Goal: Task Accomplishment & Management: Complete application form

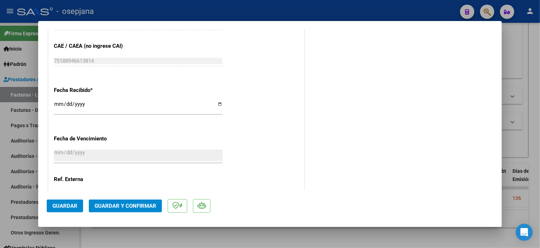
scroll to position [423, 0]
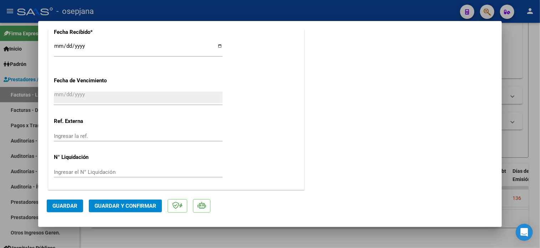
click at [94, 133] on input "Ingresar la ref." at bounding box center [138, 136] width 169 height 6
type input "29831"
click at [66, 206] on span "Guardar" at bounding box center [64, 206] width 25 height 6
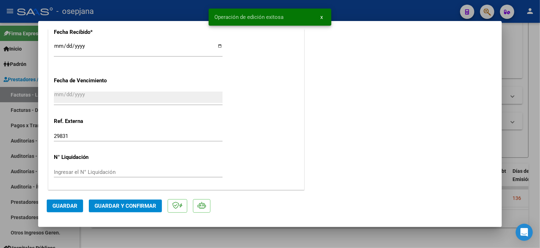
click at [149, 206] on span "Guardar y Confirmar" at bounding box center [126, 206] width 62 height 6
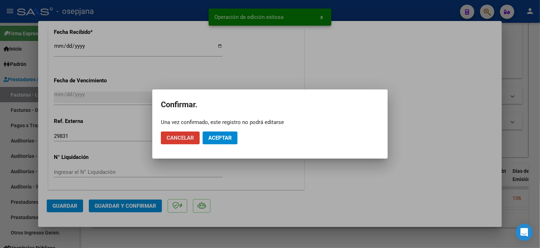
click at [230, 136] on span "Aceptar" at bounding box center [220, 138] width 24 height 6
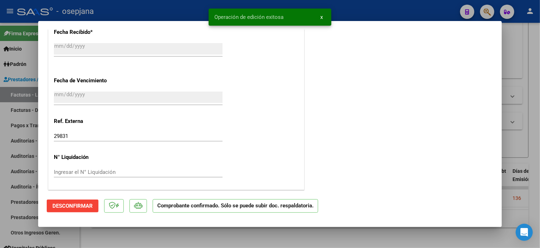
click at [11, 145] on div at bounding box center [270, 124] width 540 height 248
type input "$ 0,00"
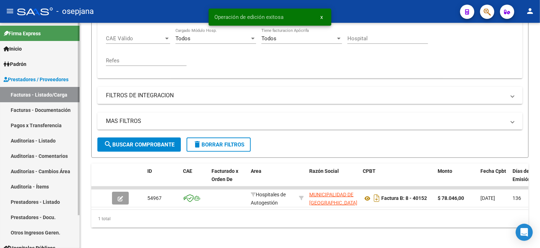
click at [29, 141] on link "Auditorías - Listado" at bounding box center [40, 140] width 80 height 15
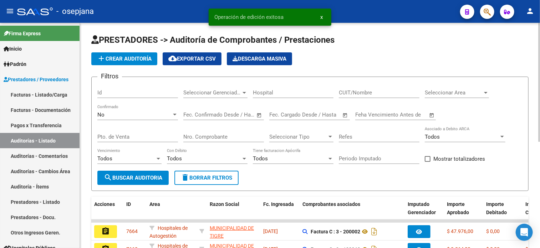
click at [129, 60] on span "add Crear Auditoría" at bounding box center [124, 59] width 55 height 6
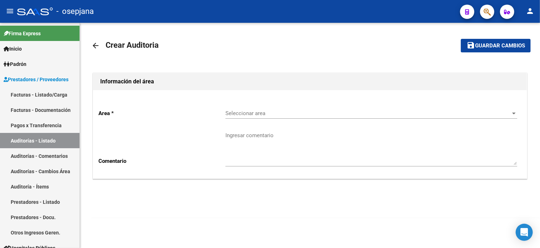
click at [244, 116] on span "Seleccionar area" at bounding box center [369, 113] width 286 height 6
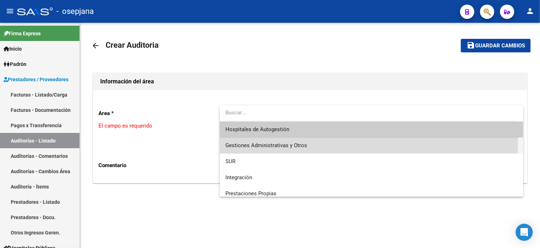
click at [266, 138] on span "Gestiones Administrativas y Otros" at bounding box center [372, 146] width 292 height 16
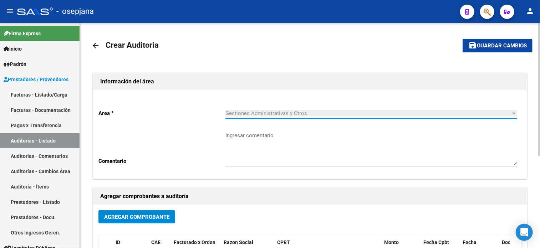
click at [140, 216] on span "Agregar Comprobante" at bounding box center [136, 217] width 65 height 6
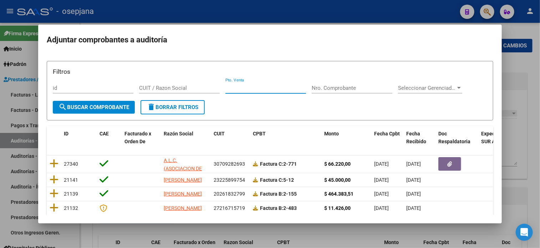
click at [259, 88] on input "Pto. Venta" at bounding box center [266, 88] width 81 height 6
type input "8"
type input "40152"
click at [96, 101] on button "search Buscar Comprobante" at bounding box center [94, 107] width 82 height 13
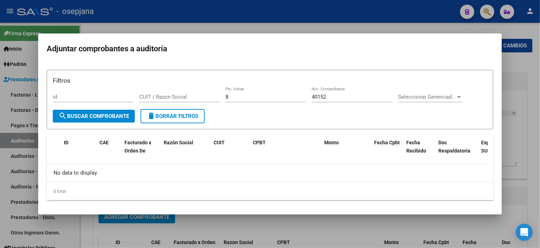
click at [6, 140] on div at bounding box center [270, 124] width 540 height 248
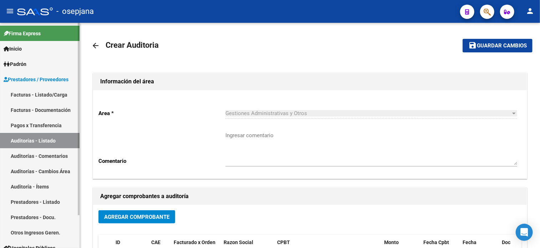
click at [42, 92] on link "Facturas - Listado/Carga" at bounding box center [40, 94] width 80 height 15
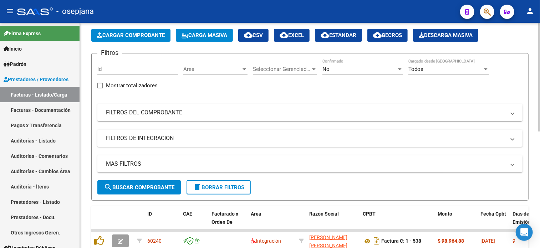
scroll to position [31, 0]
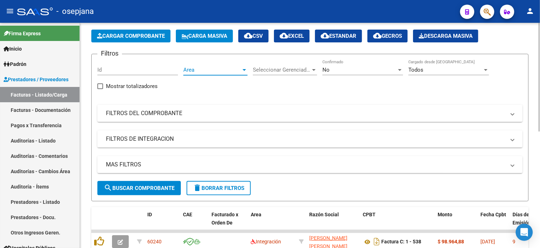
click at [210, 69] on span "Area" at bounding box center [212, 70] width 58 height 6
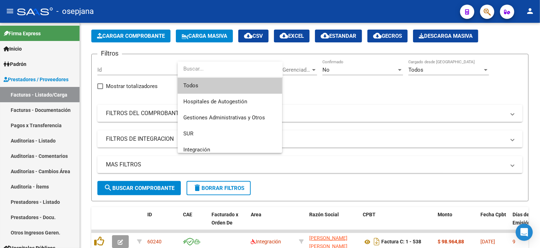
click at [208, 84] on span "Todos" at bounding box center [229, 86] width 93 height 16
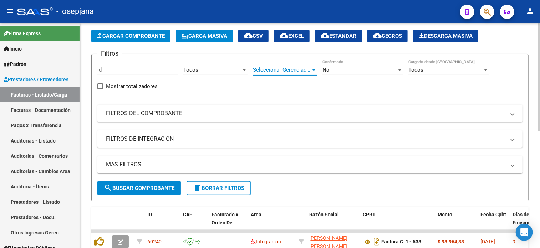
click at [296, 67] on span "Seleccionar Gerenciador" at bounding box center [282, 70] width 58 height 6
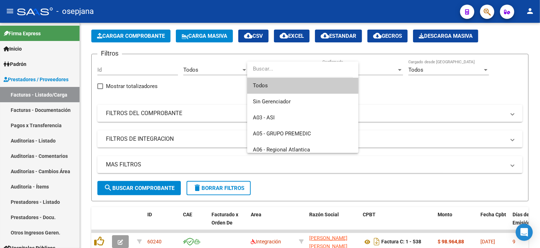
click at [293, 84] on span "Todos" at bounding box center [303, 86] width 100 height 16
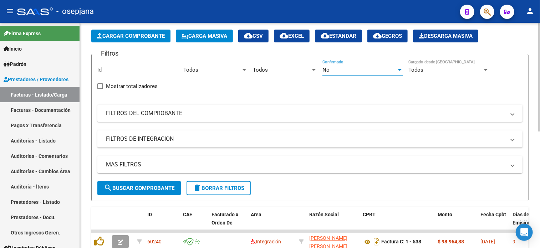
click at [365, 72] on div "No" at bounding box center [360, 70] width 74 height 6
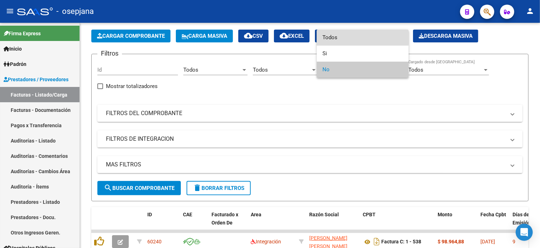
click at [340, 37] on span "Todos" at bounding box center [363, 38] width 81 height 16
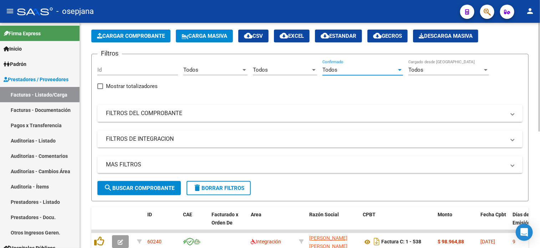
click at [263, 118] on mat-expansion-panel-header "FILTROS DEL COMPROBANTE" at bounding box center [309, 113] width 425 height 17
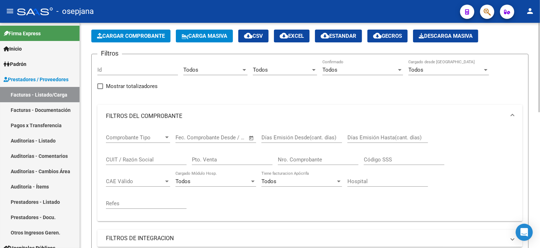
click at [224, 160] on input "Pto. Venta" at bounding box center [232, 160] width 81 height 6
type input "8"
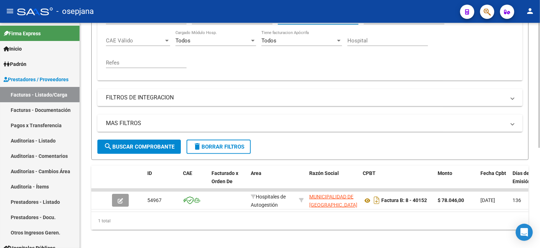
scroll to position [181, 0]
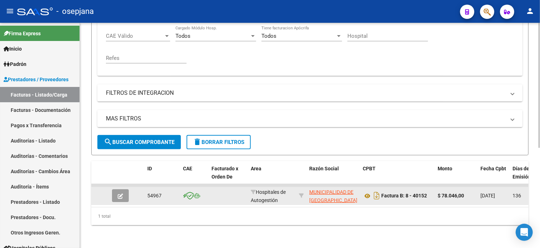
type input "40152"
click at [118, 194] on icon "button" at bounding box center [120, 196] width 5 height 5
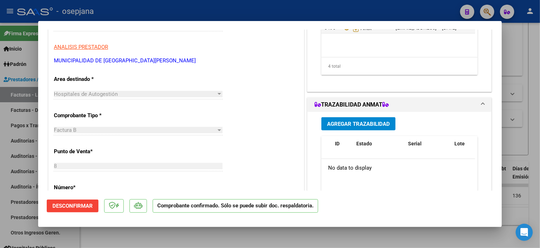
scroll to position [0, 0]
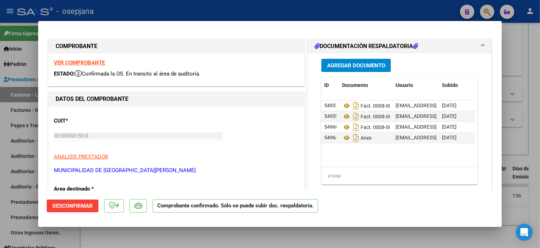
click at [4, 141] on div at bounding box center [270, 124] width 540 height 248
type input "$ 0,00"
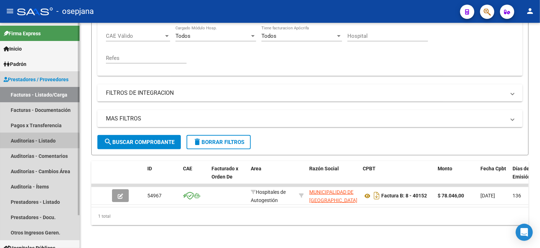
click at [20, 143] on link "Auditorías - Listado" at bounding box center [40, 140] width 80 height 15
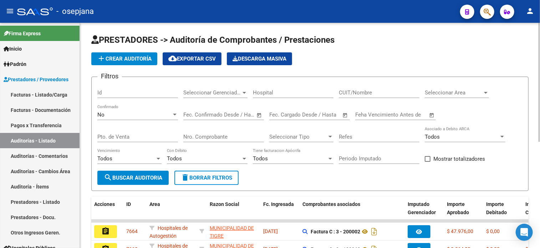
click at [136, 56] on span "add Crear Auditoría" at bounding box center [124, 59] width 55 height 6
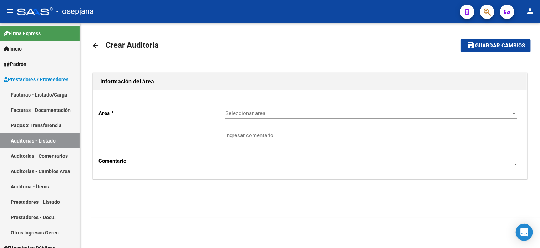
click at [246, 114] on span "Seleccionar area" at bounding box center [369, 113] width 286 height 6
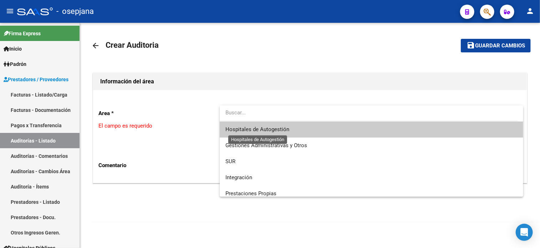
click at [259, 132] on span "Hospitales de Autogestión" at bounding box center [258, 129] width 64 height 6
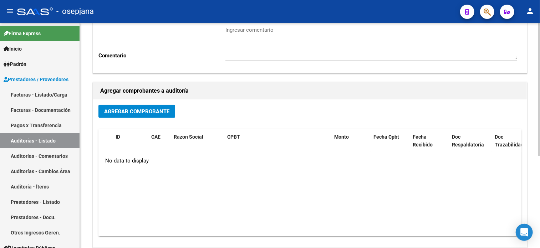
scroll to position [111, 0]
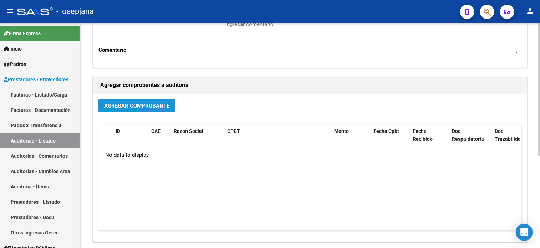
click at [151, 106] on span "Agregar Comprobante" at bounding box center [136, 106] width 65 height 6
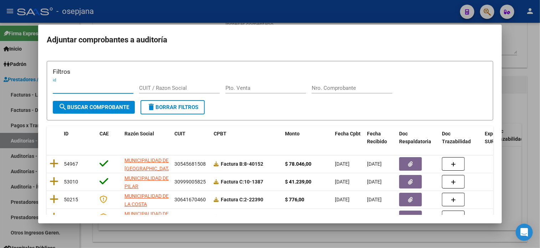
click at [256, 88] on input "Pto. Venta" at bounding box center [266, 88] width 81 height 6
type input "8"
type input "40152"
click at [112, 108] on span "search Buscar Comprobante" at bounding box center [94, 107] width 71 height 6
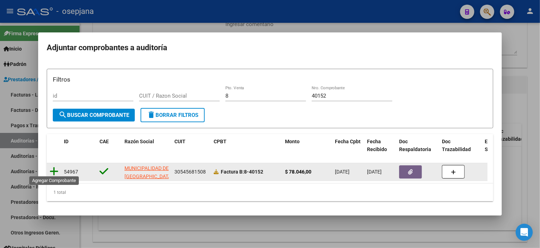
click at [52, 167] on icon at bounding box center [54, 172] width 9 height 10
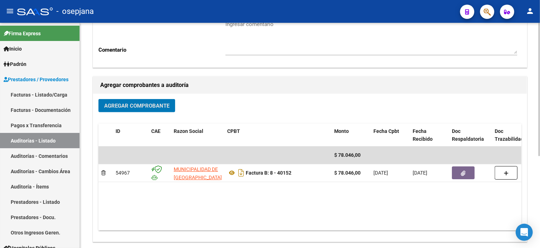
scroll to position [0, 0]
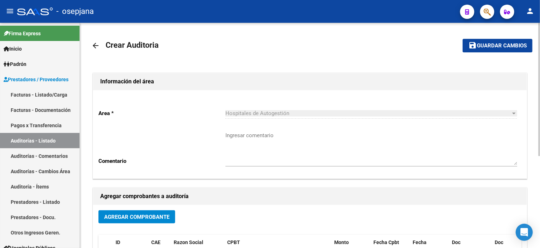
click at [518, 38] on mat-toolbar-row "save Guardar cambios" at bounding box center [486, 45] width 92 height 23
click at [518, 45] on span "Guardar cambios" at bounding box center [502, 46] width 50 height 6
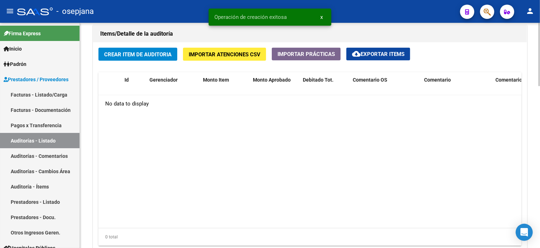
scroll to position [525, 0]
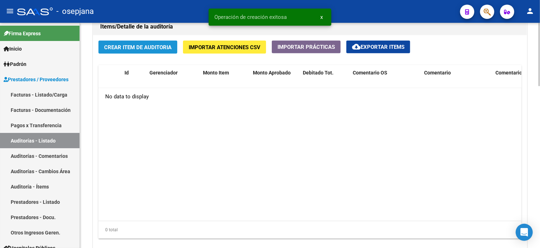
click at [140, 44] on span "Crear Item de Auditoria" at bounding box center [137, 47] width 67 height 6
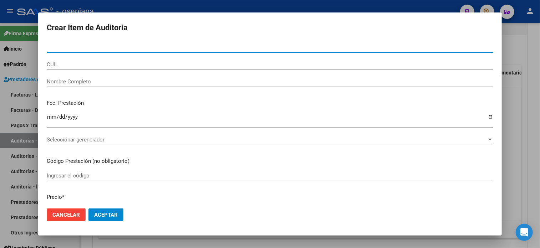
click at [140, 44] on input "Nro Documento" at bounding box center [270, 47] width 447 height 6
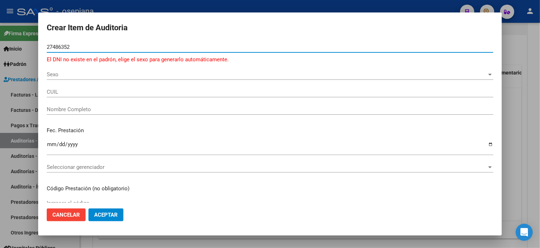
type input "27486352"
click at [129, 75] on span "Sexo" at bounding box center [267, 74] width 440 height 6
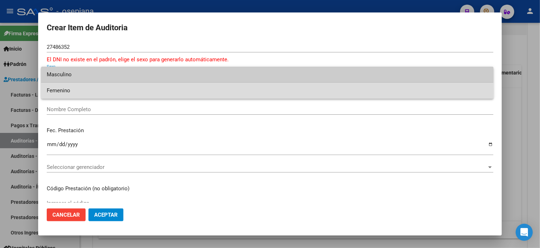
click at [90, 91] on span "Femenino" at bounding box center [267, 91] width 441 height 16
type input "27274863523"
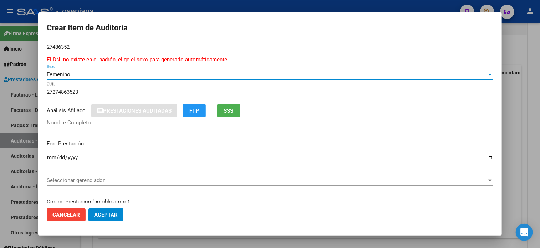
type input "[PERSON_NAME] [PERSON_NAME]"
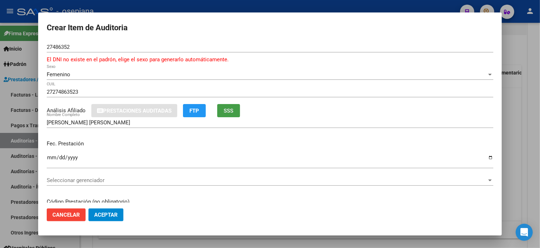
click at [234, 113] on span "SSS" at bounding box center [229, 111] width 10 height 6
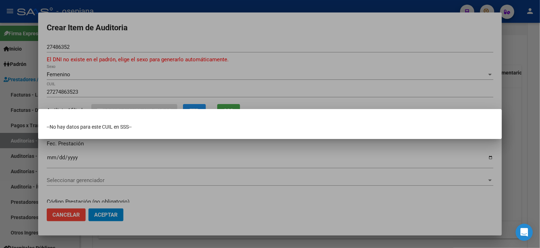
click at [214, 151] on div at bounding box center [270, 124] width 540 height 248
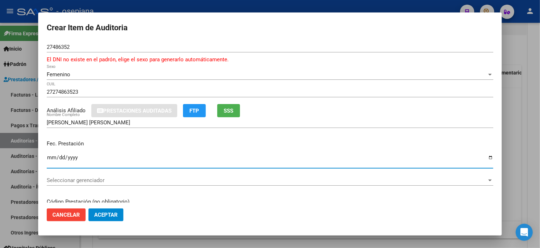
click at [52, 157] on input "Ingresar la fecha" at bounding box center [270, 160] width 447 height 11
type input "[DATE]"
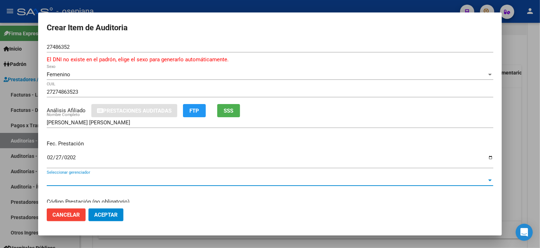
click at [119, 181] on span "Seleccionar gerenciador" at bounding box center [267, 180] width 440 height 6
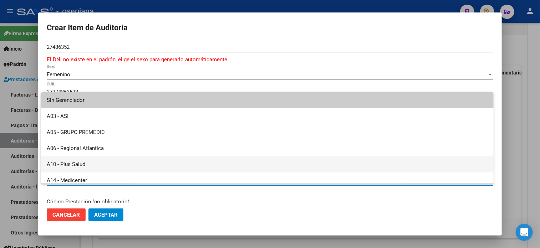
scroll to position [262, 0]
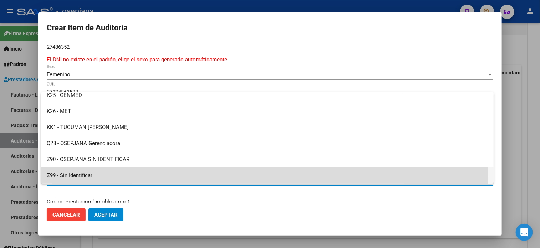
click at [89, 172] on span "Z99 - Sin Identificar" at bounding box center [267, 176] width 441 height 16
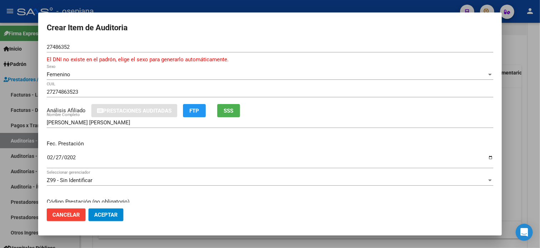
scroll to position [94, 0]
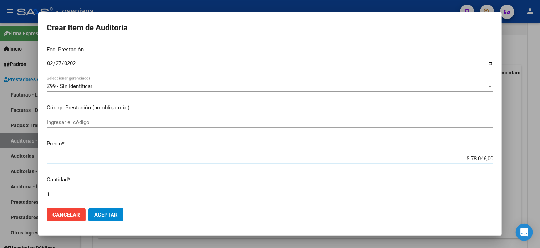
type input "$ 0,01"
type input "$ 0,12"
type input "$ 1,20"
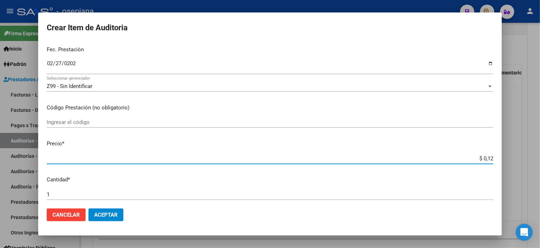
type input "$ 1,20"
type input "$ 0,12"
type input "$ 1,26"
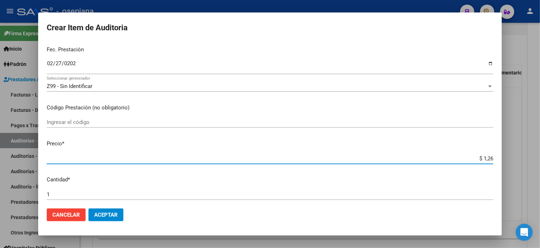
type input "$ 12,67"
type input "$ 126,70"
type input "$ 1.267,00"
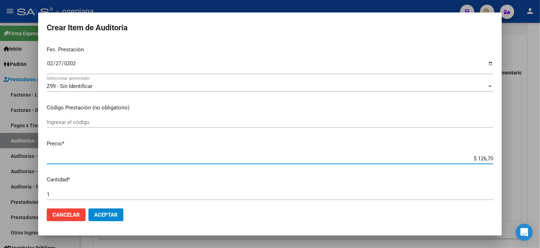
type input "$ 1.267,00"
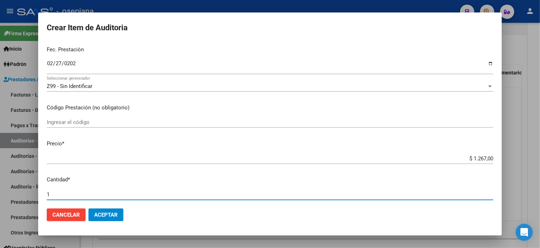
scroll to position [238, 0]
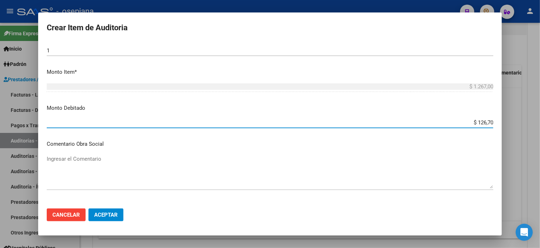
type input "$ 1.267,00"
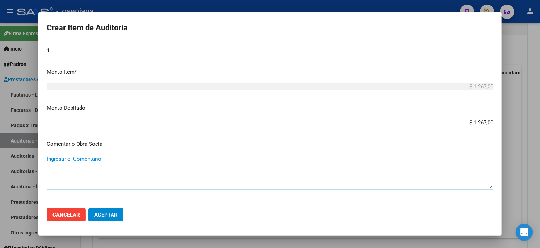
scroll to position [337, 0]
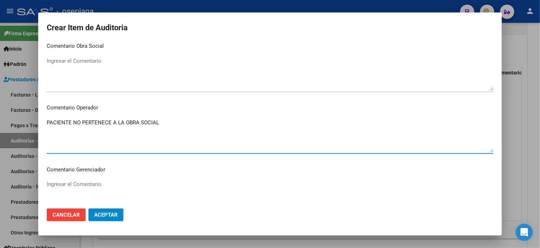
type textarea "PACIENTE NO PERTENECE A LA OBRA SOCIAL"
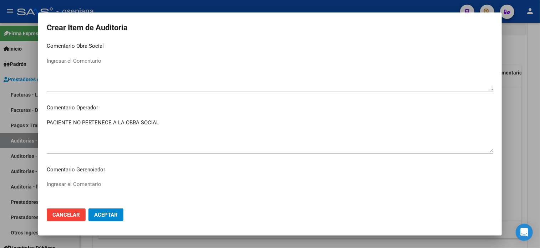
scroll to position [460, 0]
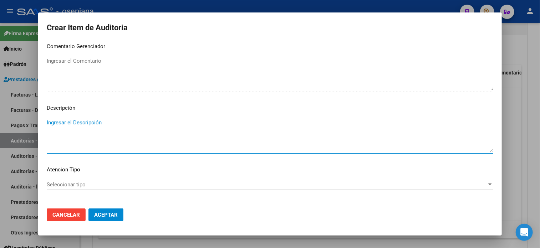
paste textarea "PACIENTE NO PERTENECE A LA OBRA SOCIAL"
type textarea "PACIENTE NO PERTENECE A LA OBRA SOCIAL"
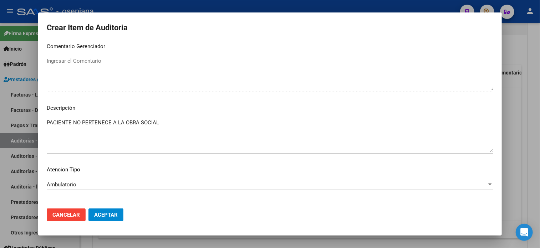
scroll to position [489, 0]
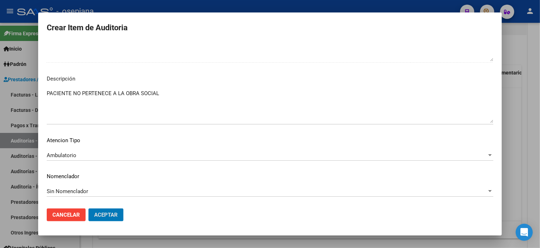
click at [89, 209] on button "Aceptar" at bounding box center [106, 215] width 35 height 13
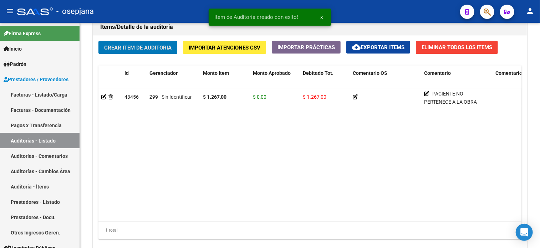
scroll to position [526, 0]
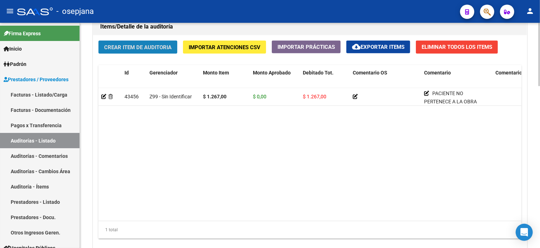
click at [128, 44] on span "Crear Item de Auditoria" at bounding box center [137, 47] width 67 height 6
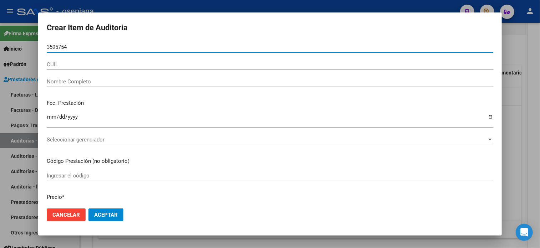
type input "35957540"
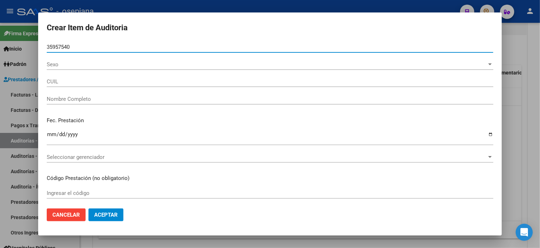
type input "27359575403"
type input "[PERSON_NAME] [PERSON_NAME]"
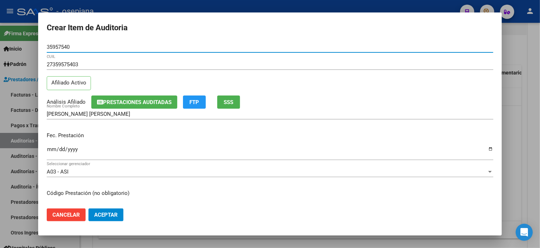
type input "35957540"
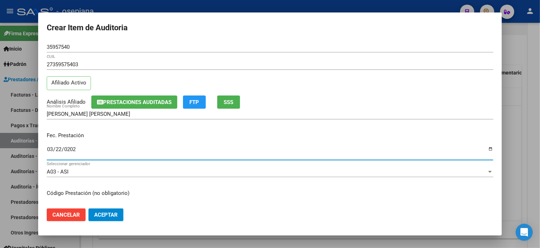
type input "[DATE]"
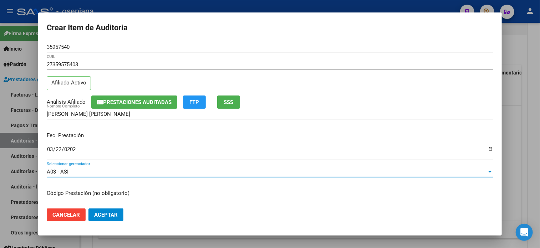
scroll to position [85, 0]
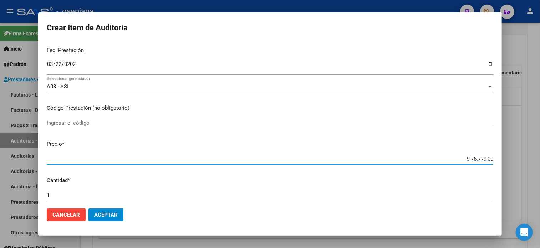
type input "$ 0,01"
type input "$ 0,10"
type input "$ 1,09"
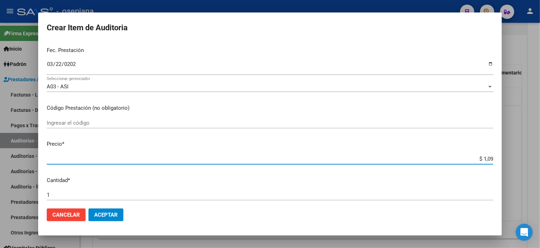
type input "$ 1,09"
type input "$ 10,97"
type input "$ 109,70"
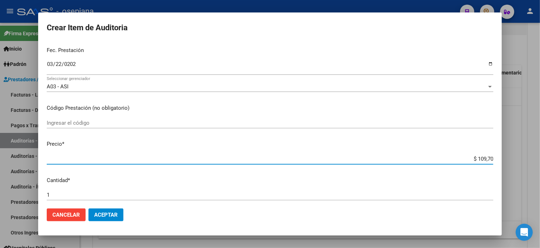
type input "$ 1.097,00"
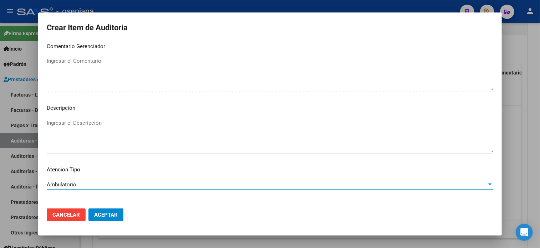
scroll to position [481, 0]
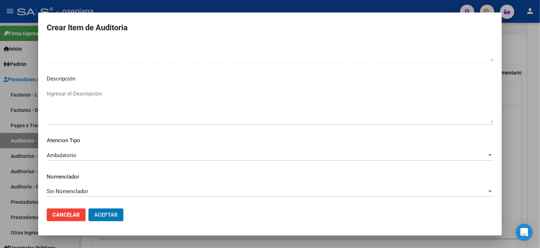
click at [89, 209] on button "Aceptar" at bounding box center [106, 215] width 35 height 13
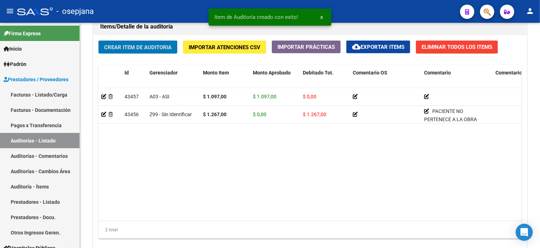
click at [99, 41] on button "Crear Item de Auditoria" at bounding box center [138, 47] width 79 height 13
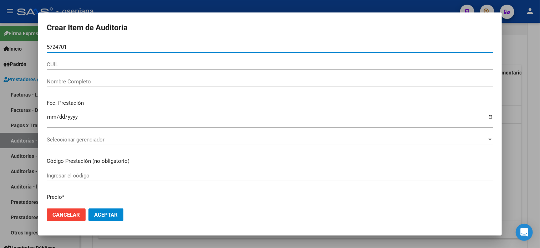
type input "57247012"
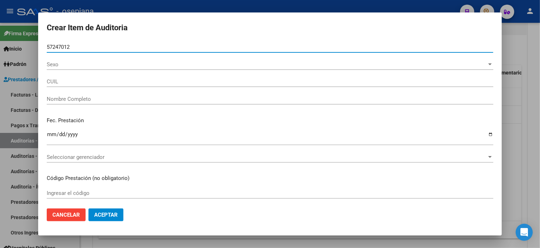
type input "27572470127"
type input "[PERSON_NAME] -"
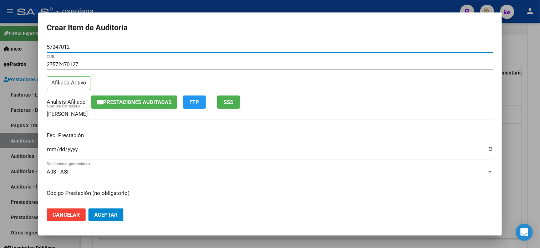
type input "57247012"
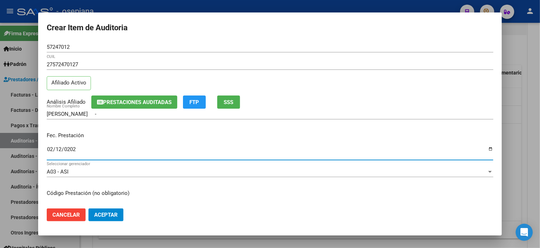
type input "[DATE]"
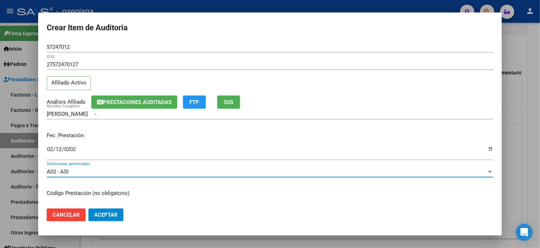
scroll to position [85, 0]
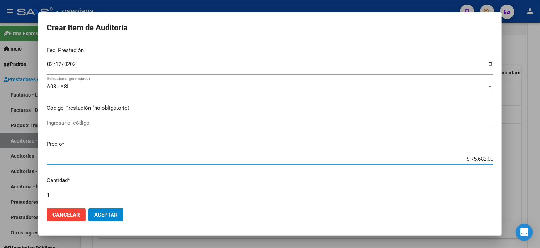
type input "$ 0,01"
type input "$ 0,12"
type input "$ 1,27"
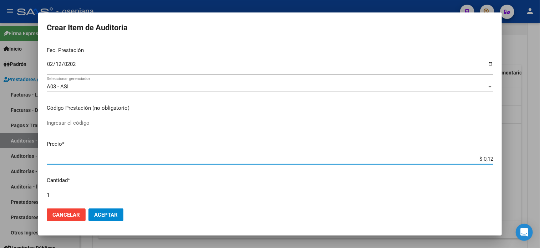
type input "$ 1,27"
type input "$ 0,12"
type input "$ 1,26"
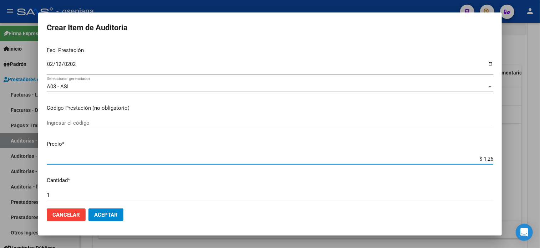
type input "$ 12,67"
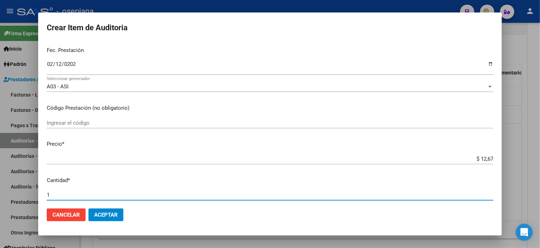
type input "0"
type input "$ 0,00"
type input "00"
click at [479, 159] on input "$ 12,67" at bounding box center [270, 159] width 447 height 6
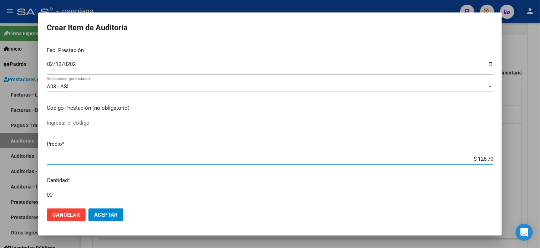
type input "$ 1.267,00"
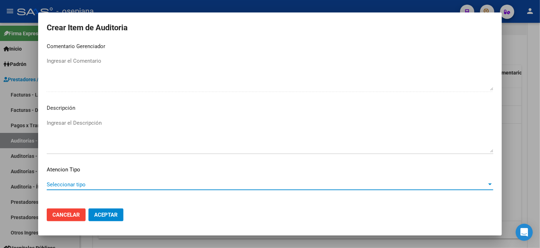
scroll to position [481, 0]
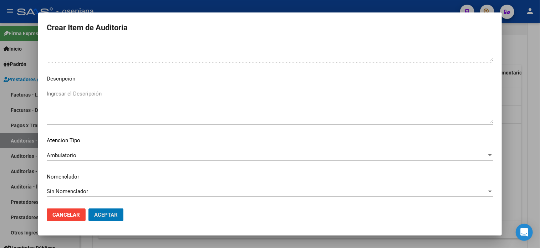
click at [89, 209] on button "Aceptar" at bounding box center [106, 215] width 35 height 13
click at [115, 214] on span "Aceptar" at bounding box center [106, 215] width 24 height 6
click at [110, 216] on span "Aceptar" at bounding box center [106, 215] width 24 height 6
click at [101, 163] on div "Ambulatorio Seleccionar tipo" at bounding box center [270, 158] width 447 height 17
click at [98, 157] on div "Ambulatorio" at bounding box center [267, 155] width 440 height 6
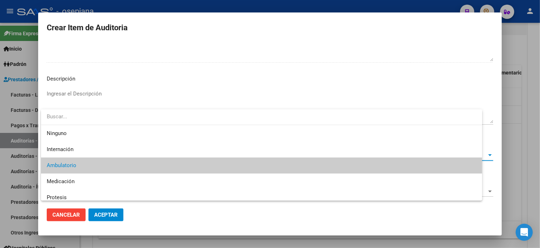
scroll to position [10, 0]
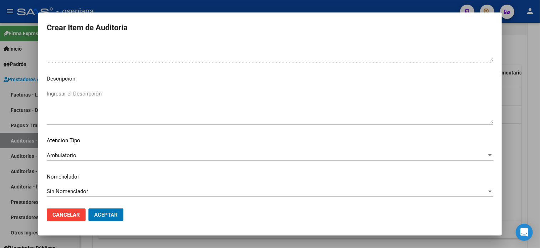
click at [89, 209] on button "Aceptar" at bounding box center [106, 215] width 35 height 13
click at [111, 217] on span "Aceptar" at bounding box center [106, 215] width 24 height 6
click at [9, 142] on div at bounding box center [270, 124] width 540 height 248
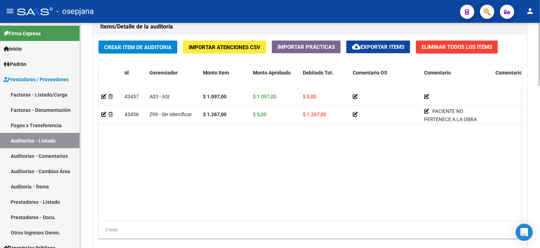
click at [147, 41] on button "Crear Item de Auditoria" at bounding box center [138, 47] width 79 height 13
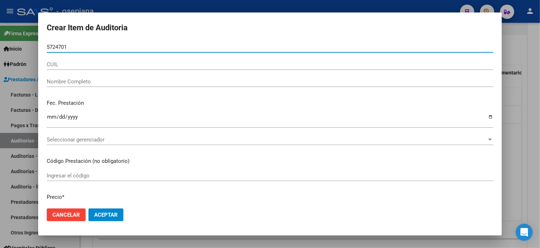
type input "57247012"
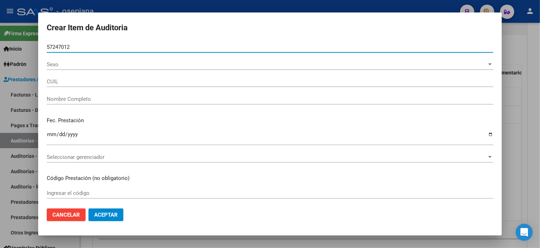
type input "27572470127"
type input "[PERSON_NAME] -"
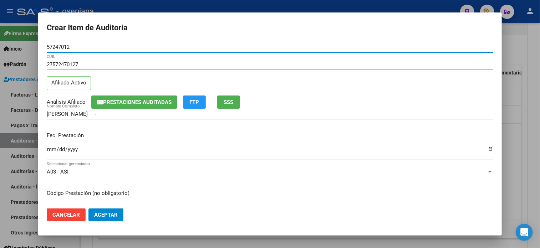
type input "57247012"
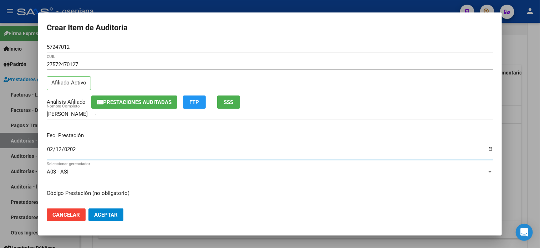
type input "[DATE]"
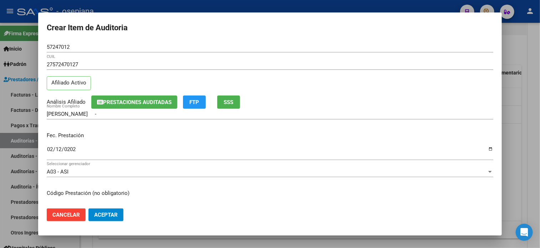
scroll to position [85, 0]
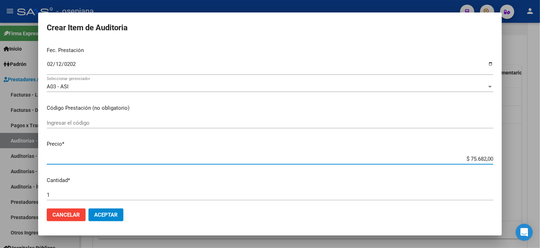
type input "$ 0,01"
type input "$ 0,12"
type input "$ 1,26"
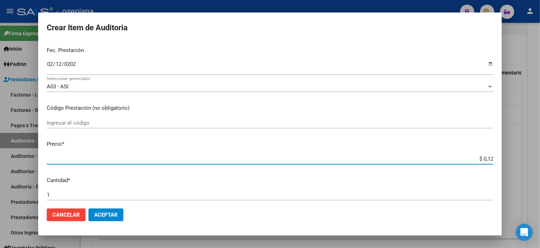
type input "$ 1,26"
type input "$ 12,67"
type input "$ 126,70"
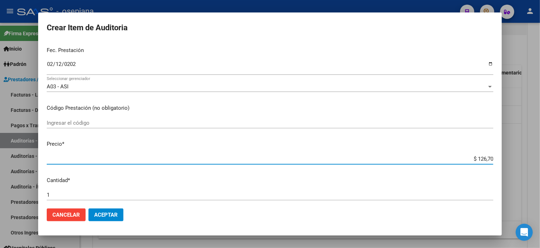
type input "$ 1.267,00"
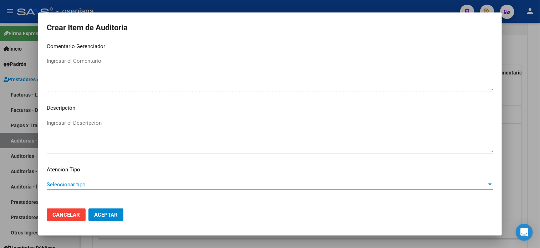
scroll to position [481, 0]
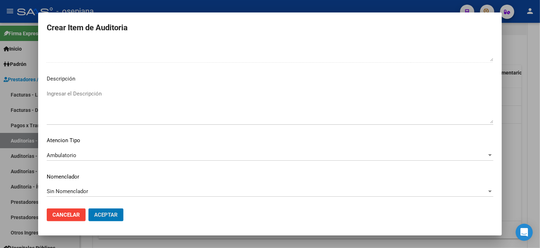
click at [89, 209] on button "Aceptar" at bounding box center [106, 215] width 35 height 13
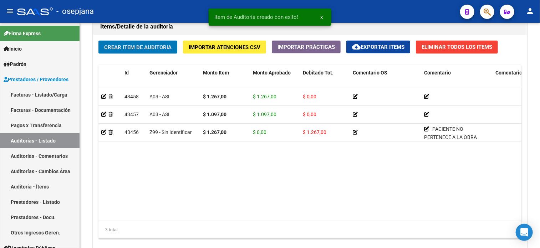
click at [99, 41] on button "Crear Item de Auditoria" at bounding box center [138, 47] width 79 height 13
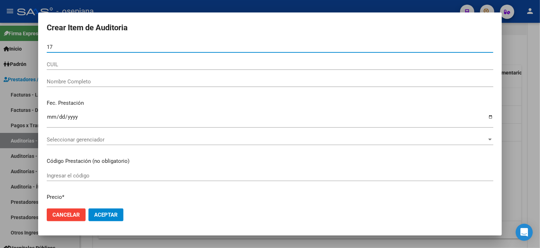
type input "1"
type input "52196953"
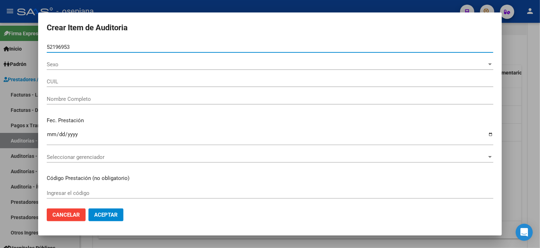
type input "23521969539"
type input "[PERSON_NAME] -"
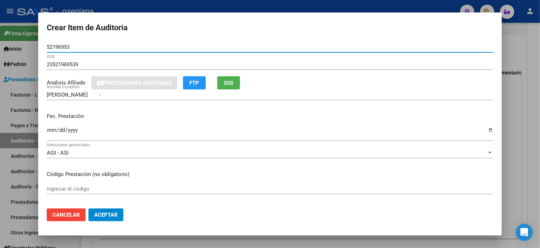
type input "52196953"
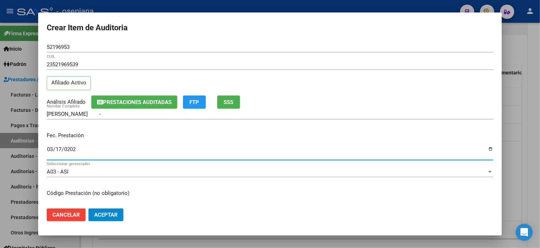
type input "[DATE]"
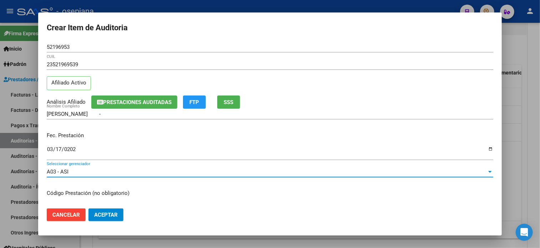
scroll to position [85, 0]
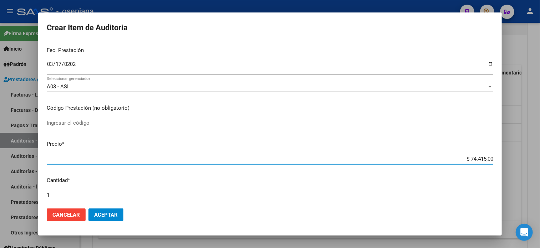
type input "$ 0,03"
type input "$ 0,39"
type input "$ 3,99"
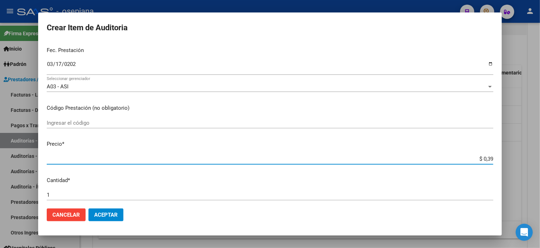
type input "$ 3,99"
type input "$ 39,98"
type input "$ 399,80"
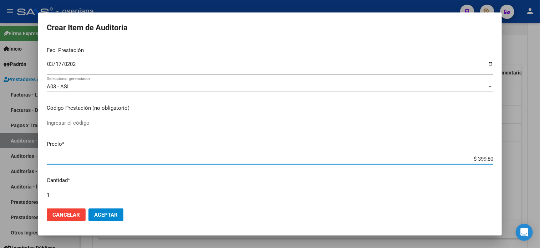
type input "$ 3.998,00"
type input "$ 39.980,00"
type input "$ 3.998,00"
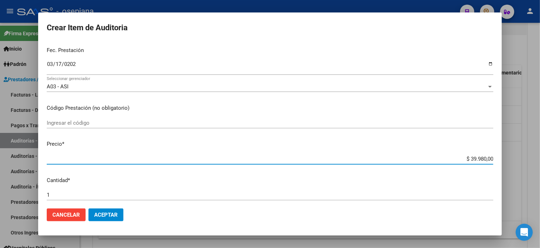
type input "$ 3.998,00"
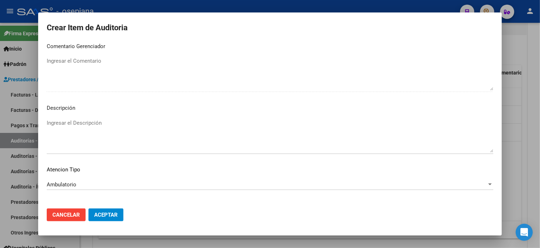
scroll to position [481, 0]
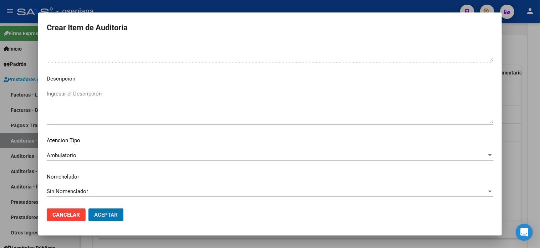
click at [89, 209] on button "Aceptar" at bounding box center [106, 215] width 35 height 13
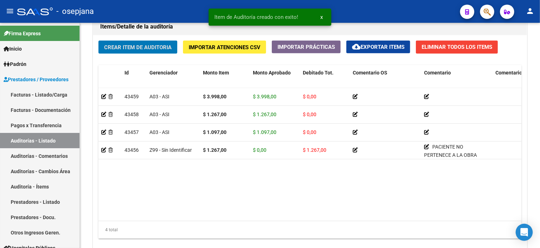
click at [99, 41] on button "Crear Item de Auditoria" at bounding box center [138, 47] width 79 height 13
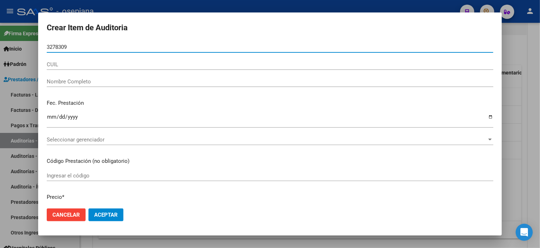
type input "32783099"
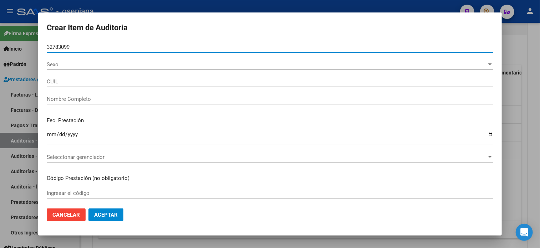
type input "27327830991"
type input "[PERSON_NAME] [PERSON_NAME]"
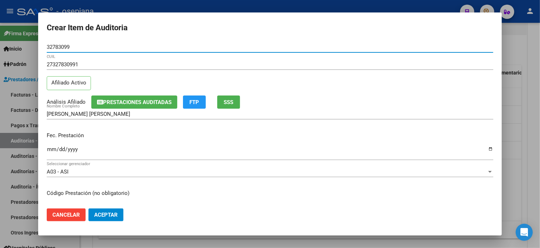
type input "32783099"
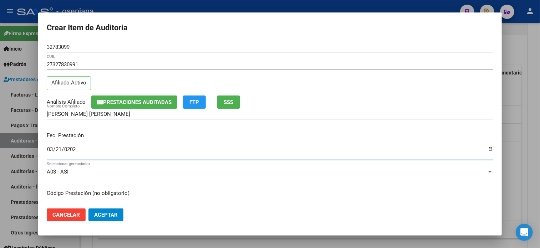
type input "[DATE]"
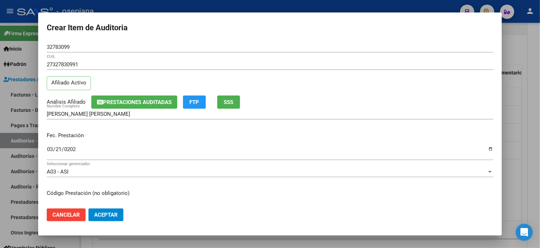
scroll to position [85, 0]
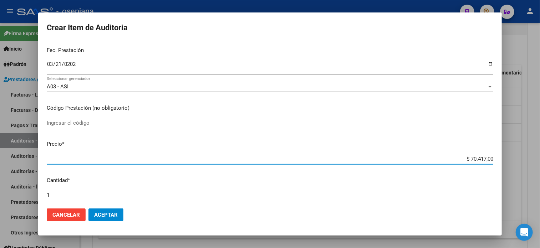
type input "$ 0,01"
type input "$ 0,19"
type input "$ 1,91"
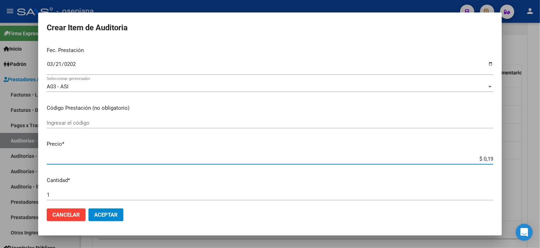
type input "$ 1,91"
type input "$ 19,10"
type input "$ 191,00"
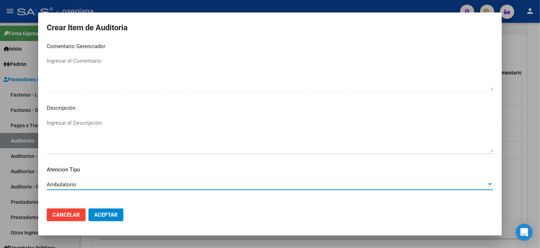
scroll to position [481, 0]
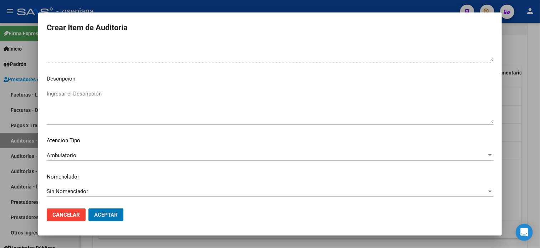
click at [89, 209] on button "Aceptar" at bounding box center [106, 215] width 35 height 13
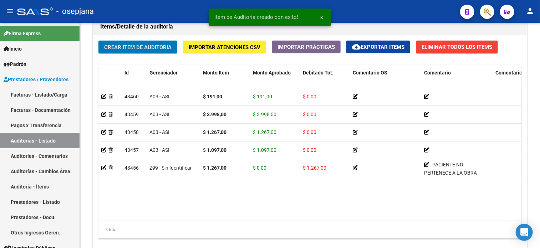
click at [99, 41] on button "Crear Item de Auditoria" at bounding box center [138, 47] width 79 height 13
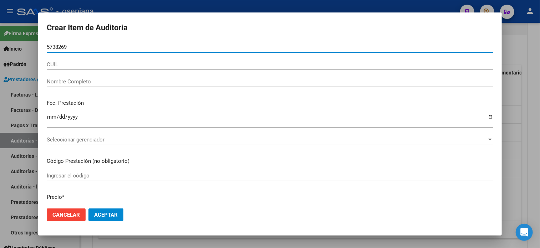
type input "57382690"
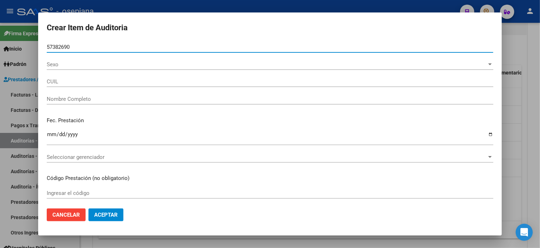
type input "20573826907"
type input "[PERSON_NAME] -"
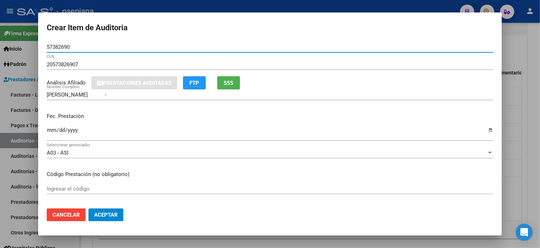
type input "57382690"
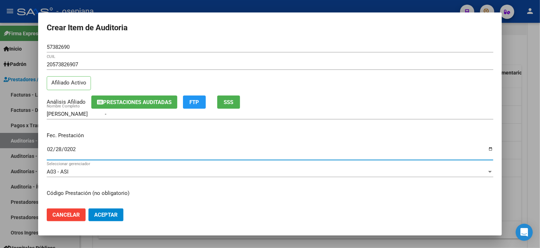
type input "[DATE]"
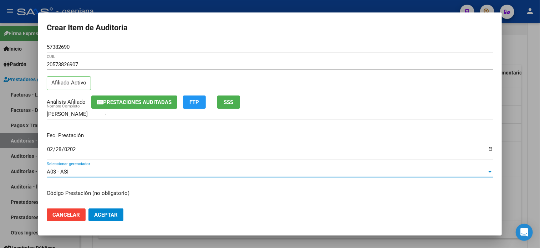
scroll to position [85, 0]
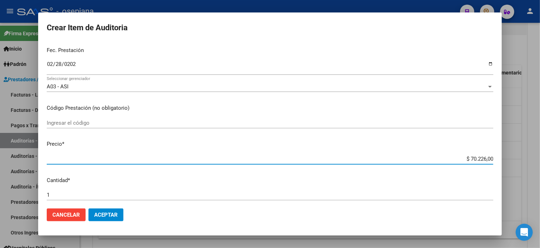
type input "$ 0,03"
type input "$ 0,39"
type input "$ 3,99"
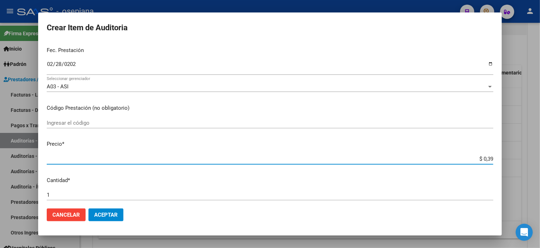
type input "$ 3,99"
type input "$ 39,98"
type input "$ 399,80"
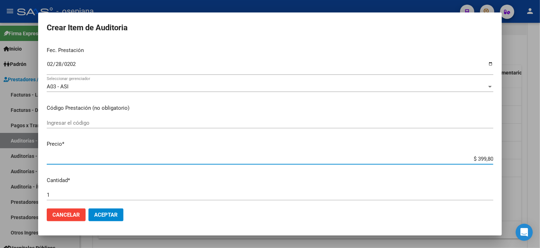
type input "$ 3.998,00"
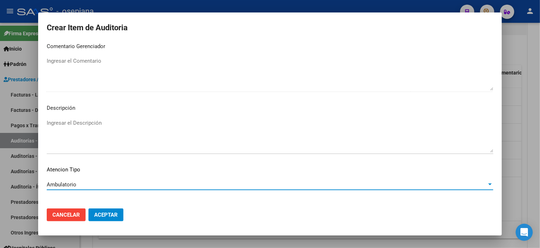
scroll to position [481, 0]
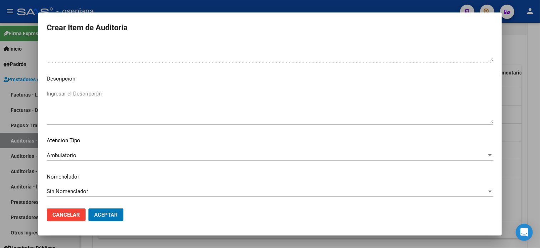
click at [89, 209] on button "Aceptar" at bounding box center [106, 215] width 35 height 13
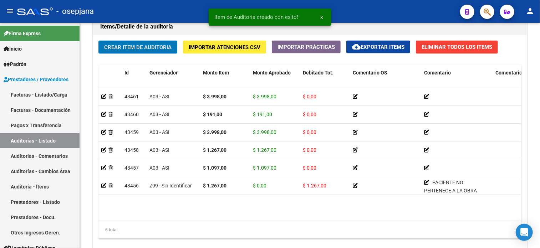
click at [99, 41] on button "Crear Item de Auditoria" at bounding box center [138, 47] width 79 height 13
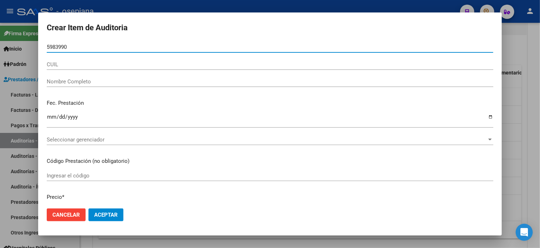
type input "59839902"
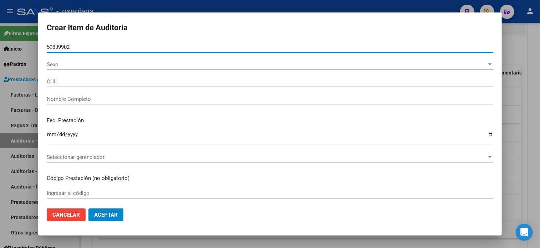
type input "27598399021"
type input "[PERSON_NAME] [PERSON_NAME]"
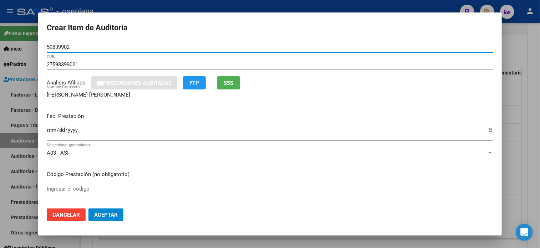
type input "59839902"
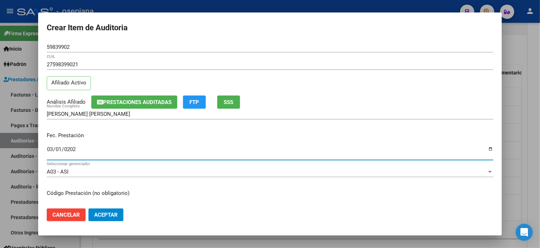
type input "[DATE]"
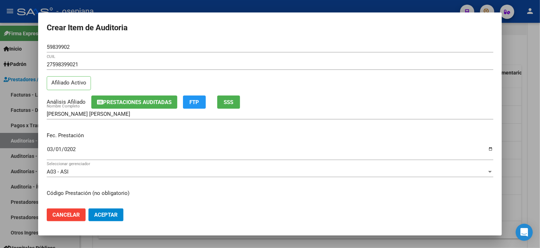
scroll to position [85, 0]
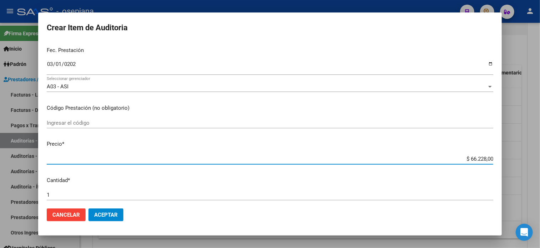
type input "$ 0,03"
type input "$ 0,39"
type input "$ 3,99"
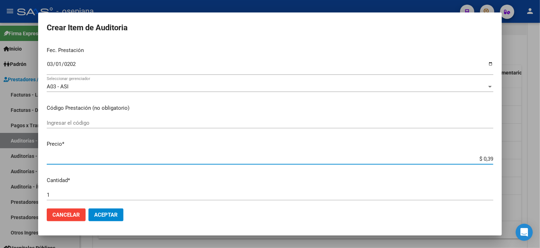
type input "$ 3,99"
type input "$ 39,98"
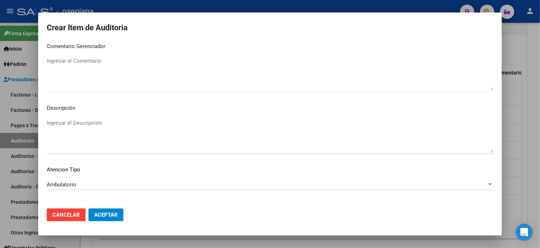
scroll to position [481, 0]
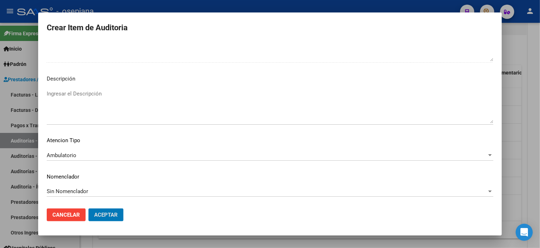
click at [89, 209] on button "Aceptar" at bounding box center [106, 215] width 35 height 13
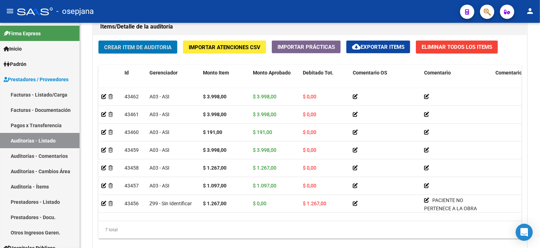
click at [99, 41] on button "Crear Item de Auditoria" at bounding box center [138, 47] width 79 height 13
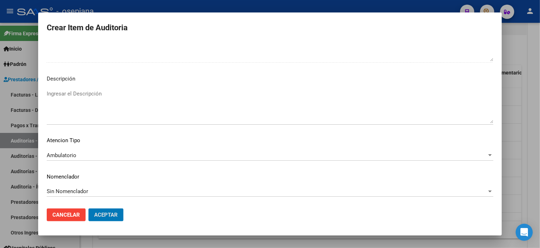
click at [89, 209] on button "Aceptar" at bounding box center [106, 215] width 35 height 13
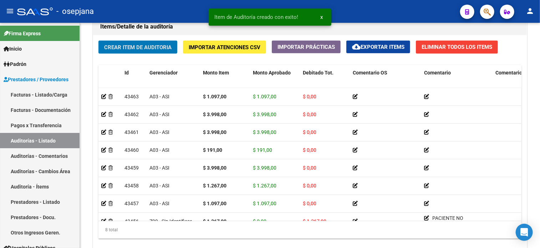
click at [99, 41] on button "Crear Item de Auditoria" at bounding box center [138, 47] width 79 height 13
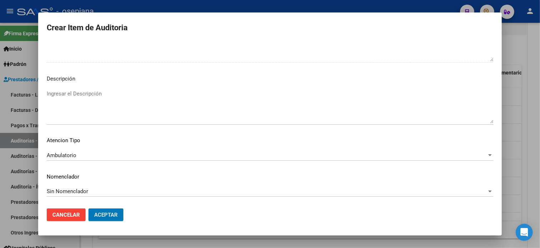
click at [89, 209] on button "Aceptar" at bounding box center [106, 215] width 35 height 13
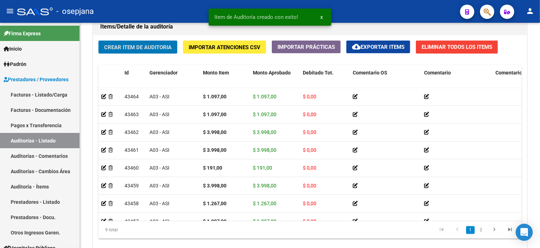
click at [99, 41] on button "Crear Item de Auditoria" at bounding box center [138, 47] width 79 height 13
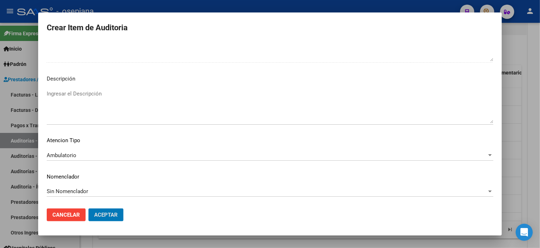
click at [89, 209] on button "Aceptar" at bounding box center [106, 215] width 35 height 13
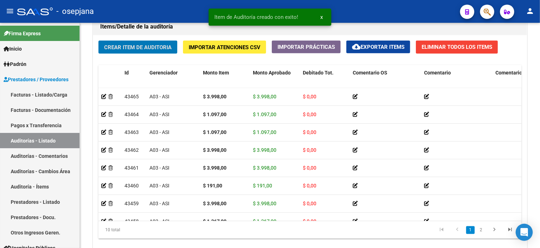
click at [99, 41] on button "Crear Item de Auditoria" at bounding box center [138, 47] width 79 height 13
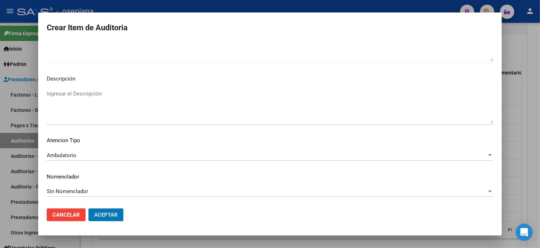
click at [89, 209] on button "Aceptar" at bounding box center [106, 215] width 35 height 13
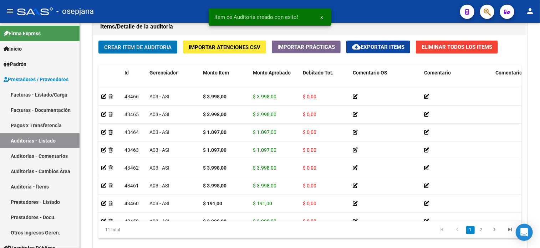
click at [99, 41] on button "Crear Item de Auditoria" at bounding box center [138, 47] width 79 height 13
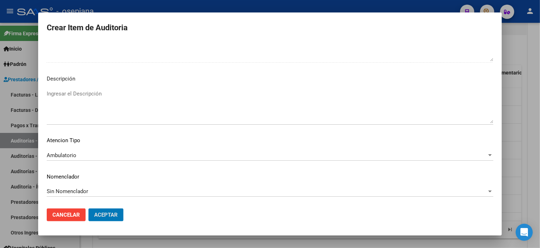
click at [89, 209] on button "Aceptar" at bounding box center [106, 215] width 35 height 13
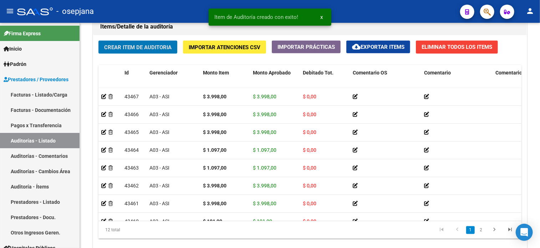
click at [99, 41] on button "Crear Item de Auditoria" at bounding box center [138, 47] width 79 height 13
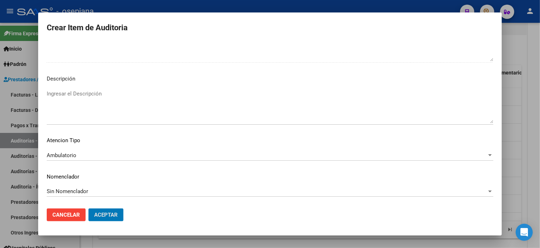
click at [89, 209] on button "Aceptar" at bounding box center [106, 215] width 35 height 13
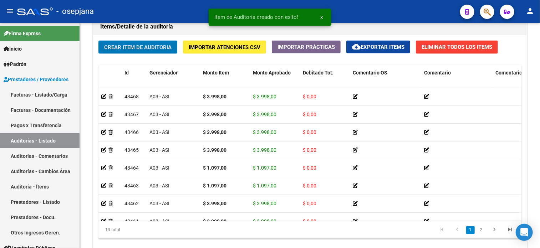
click at [99, 41] on button "Crear Item de Auditoria" at bounding box center [138, 47] width 79 height 13
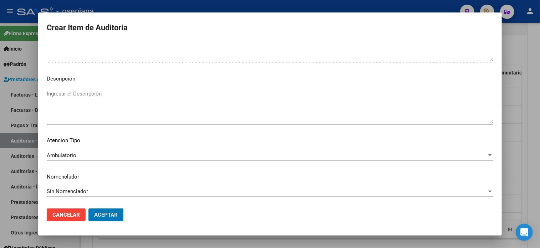
click at [89, 209] on button "Aceptar" at bounding box center [106, 215] width 35 height 13
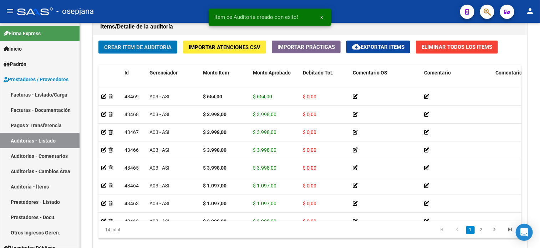
click at [99, 41] on button "Crear Item de Auditoria" at bounding box center [138, 47] width 79 height 13
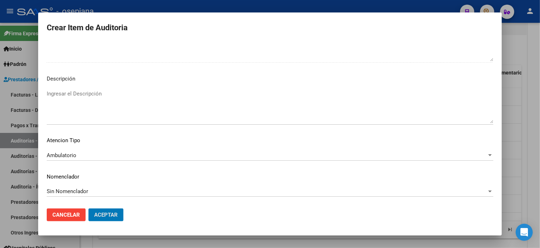
click at [89, 209] on button "Aceptar" at bounding box center [106, 215] width 35 height 13
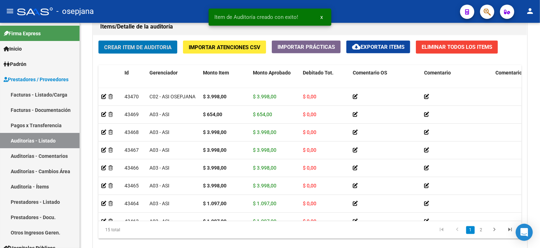
click at [99, 41] on button "Crear Item de Auditoria" at bounding box center [138, 47] width 79 height 13
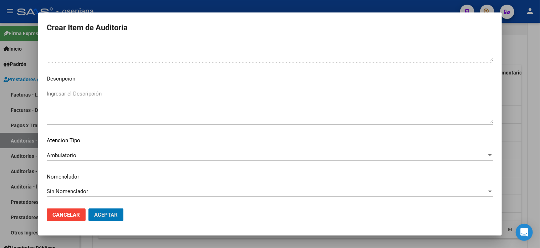
click at [89, 209] on button "Aceptar" at bounding box center [106, 215] width 35 height 13
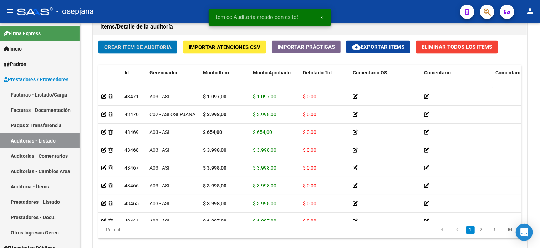
click at [99, 41] on button "Crear Item de Auditoria" at bounding box center [138, 47] width 79 height 13
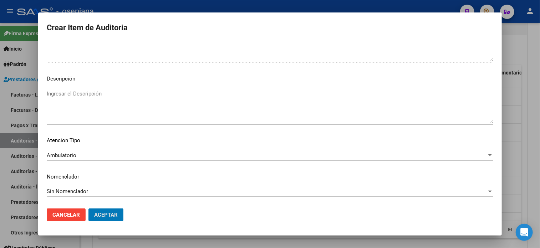
click at [89, 209] on button "Aceptar" at bounding box center [106, 215] width 35 height 13
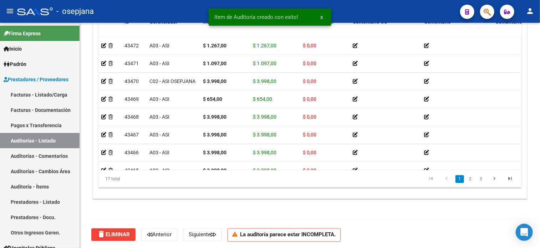
scroll to position [435, 0]
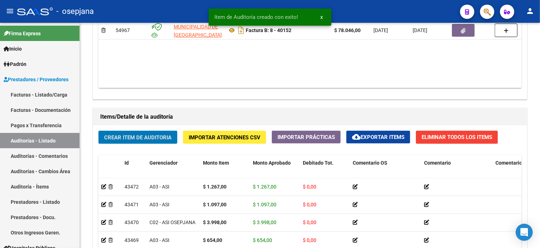
click at [99, 131] on button "Crear Item de Auditoria" at bounding box center [138, 137] width 79 height 13
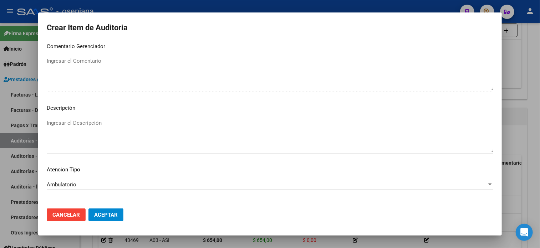
scroll to position [481, 0]
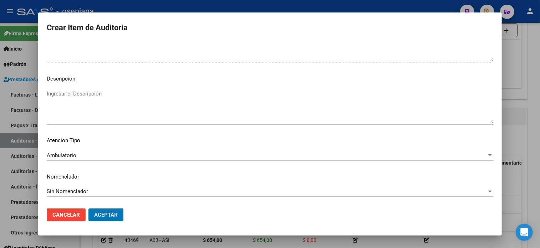
click at [89, 209] on button "Aceptar" at bounding box center [106, 215] width 35 height 13
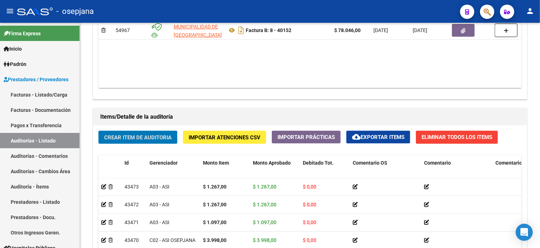
click at [99, 131] on button "Crear Item de Auditoria" at bounding box center [138, 137] width 79 height 13
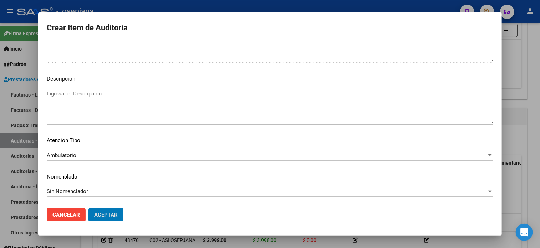
click at [89, 209] on button "Aceptar" at bounding box center [106, 215] width 35 height 13
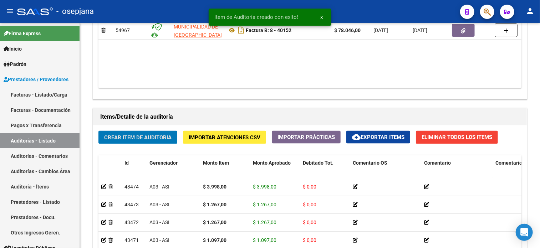
click at [99, 131] on button "Crear Item de Auditoria" at bounding box center [138, 137] width 79 height 13
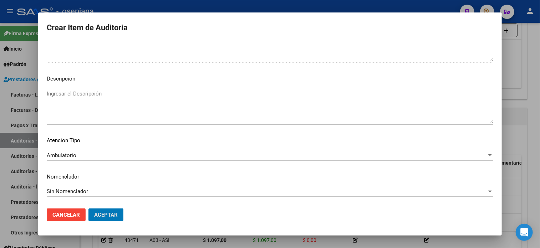
click at [89, 209] on button "Aceptar" at bounding box center [106, 215] width 35 height 13
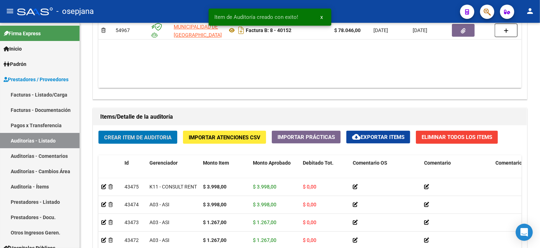
click at [99, 131] on button "Crear Item de Auditoria" at bounding box center [138, 137] width 79 height 13
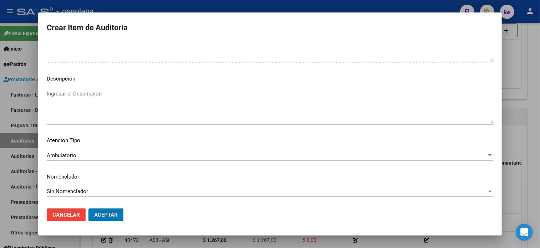
click at [89, 209] on button "Aceptar" at bounding box center [106, 215] width 35 height 13
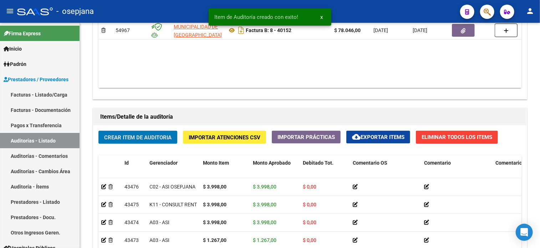
click at [99, 131] on button "Crear Item de Auditoria" at bounding box center [138, 137] width 79 height 13
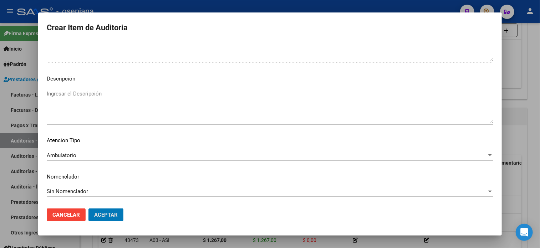
click at [89, 209] on button "Aceptar" at bounding box center [106, 215] width 35 height 13
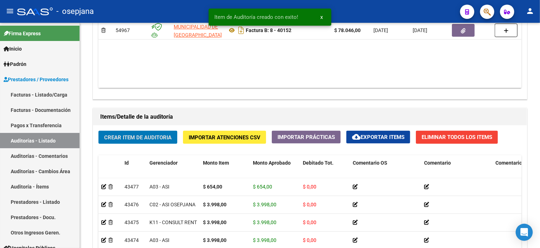
click at [99, 131] on button "Crear Item de Auditoria" at bounding box center [138, 137] width 79 height 13
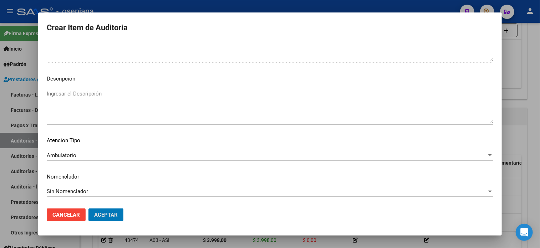
click at [89, 209] on button "Aceptar" at bounding box center [106, 215] width 35 height 13
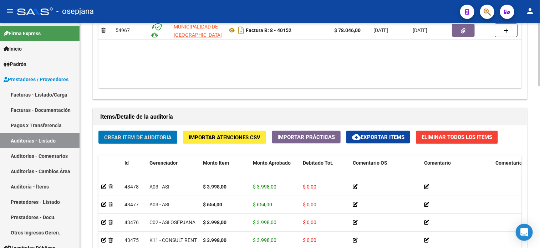
click at [99, 131] on button "Crear Item de Auditoria" at bounding box center [138, 137] width 79 height 13
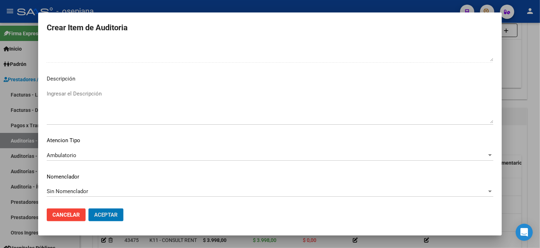
click at [89, 209] on button "Aceptar" at bounding box center [106, 215] width 35 height 13
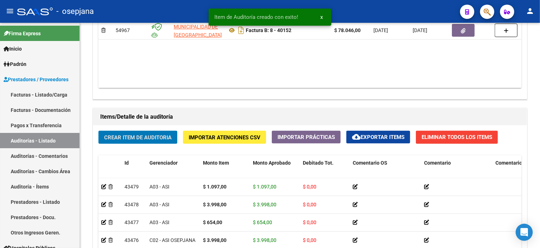
click at [99, 131] on button "Crear Item de Auditoria" at bounding box center [138, 137] width 79 height 13
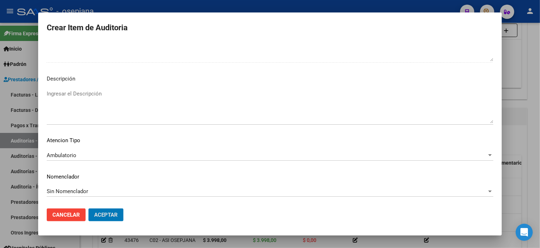
click at [89, 209] on button "Aceptar" at bounding box center [106, 215] width 35 height 13
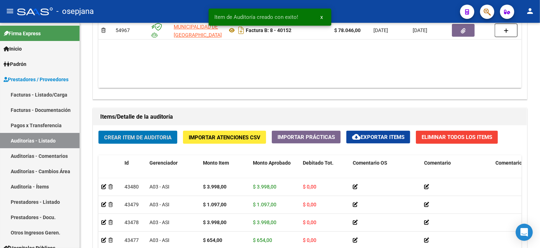
click at [99, 131] on button "Crear Item de Auditoria" at bounding box center [138, 137] width 79 height 13
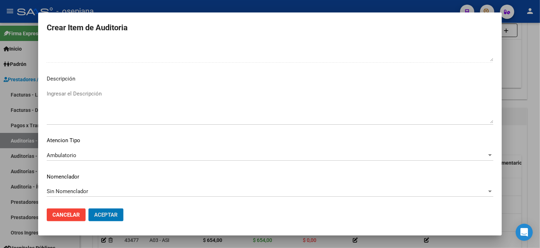
click at [89, 209] on button "Aceptar" at bounding box center [106, 215] width 35 height 13
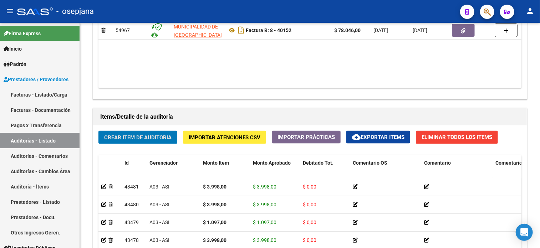
click at [99, 131] on button "Crear Item de Auditoria" at bounding box center [138, 137] width 79 height 13
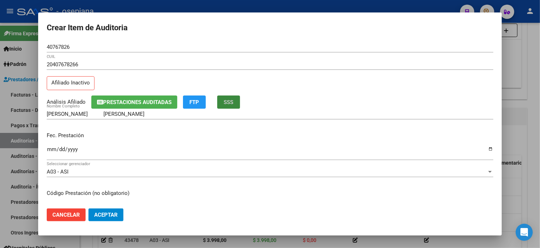
click at [232, 97] on button "SSS" at bounding box center [228, 102] width 23 height 13
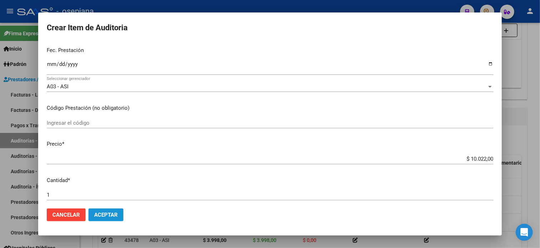
click at [116, 211] on button "Aceptar" at bounding box center [106, 215] width 35 height 13
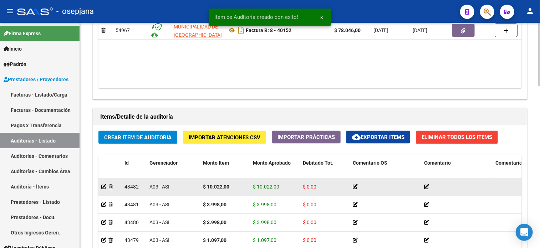
click at [113, 185] on div at bounding box center [109, 187] width 17 height 8
click at [110, 185] on icon at bounding box center [110, 187] width 4 height 5
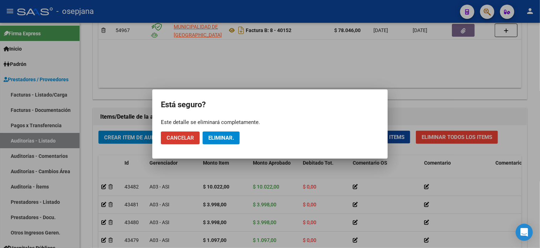
click at [217, 141] on button "Eliminar." at bounding box center [221, 138] width 37 height 13
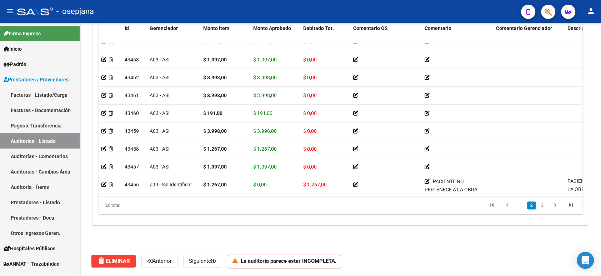
scroll to position [319, 0]
drag, startPoint x: 484, startPoint y: 22, endPoint x: 366, endPoint y: 237, distance: 245.2
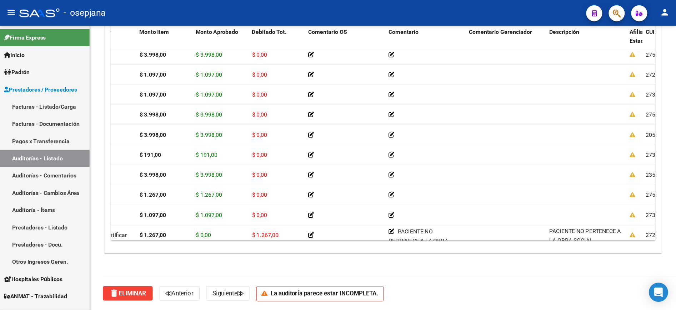
scroll to position [296, 79]
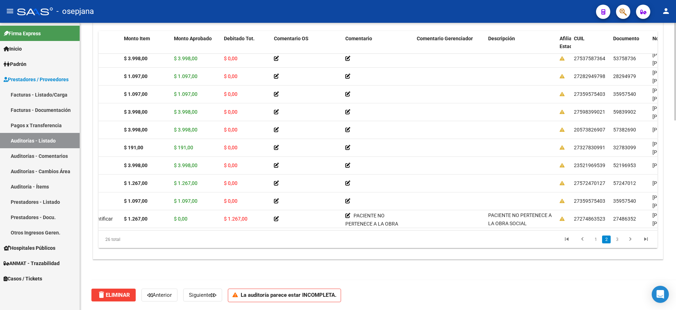
drag, startPoint x: 548, startPoint y: 2, endPoint x: 423, endPoint y: 281, distance: 305.1
click at [423, 248] on div "delete Eliminar [PERSON_NAME] La auditoría parece estar INCOMPLETA." at bounding box center [380, 296] width 579 height 30
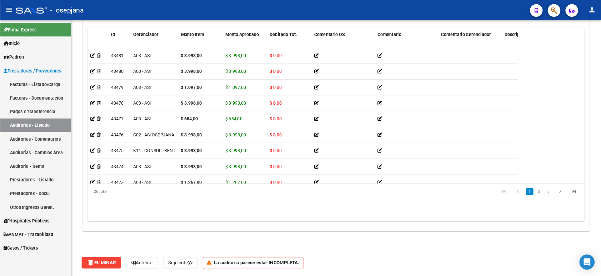
scroll to position [560, 0]
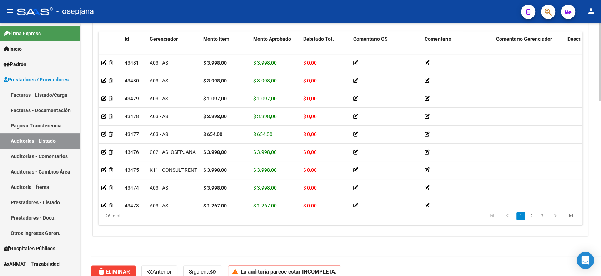
drag, startPoint x: 563, startPoint y: 10, endPoint x: 175, endPoint y: 211, distance: 437.2
click at [175, 211] on div "26 total" at bounding box center [146, 216] width 95 height 18
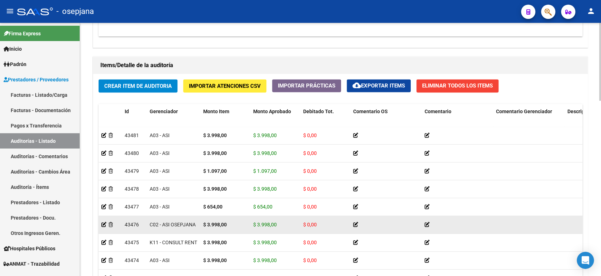
scroll to position [488, 0]
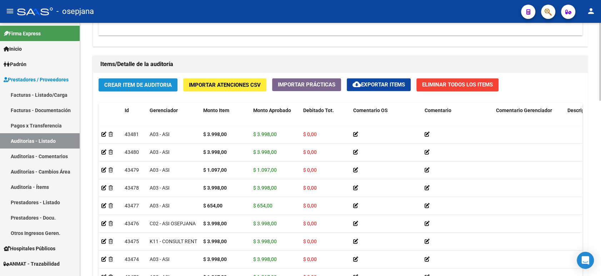
click at [147, 78] on button "Crear Item de Auditoria" at bounding box center [138, 84] width 79 height 13
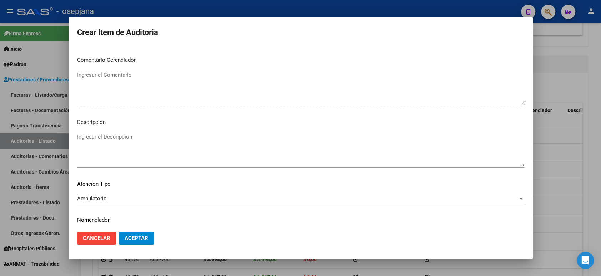
scroll to position [463, 0]
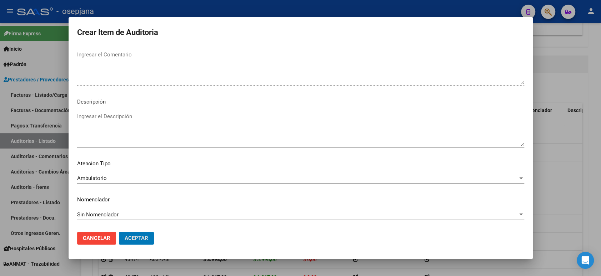
click at [119, 232] on button "Aceptar" at bounding box center [136, 238] width 35 height 13
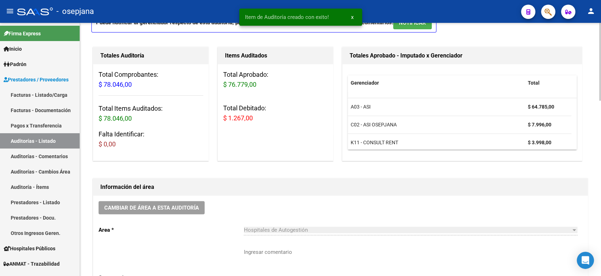
scroll to position [0, 0]
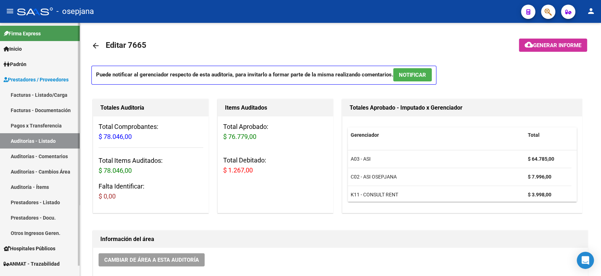
click at [59, 113] on link "Facturas - Documentación" at bounding box center [40, 109] width 80 height 15
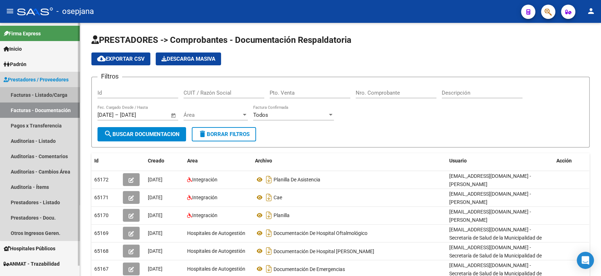
click at [60, 94] on link "Facturas - Listado/Carga" at bounding box center [40, 94] width 80 height 15
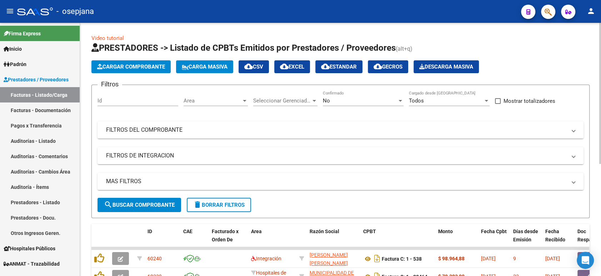
click at [212, 88] on form "Filtros Id Area Area Seleccionar Gerenciador Seleccionar Gerenciador No Confirm…" at bounding box center [340, 151] width 498 height 133
click at [208, 101] on span "Area" at bounding box center [212, 100] width 58 height 6
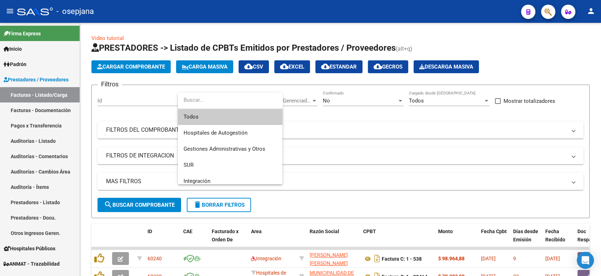
click at [201, 117] on span "Todos" at bounding box center [229, 117] width 93 height 16
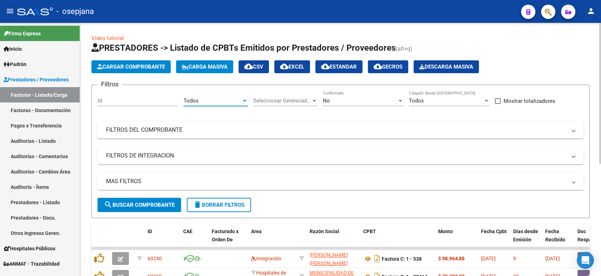
click at [288, 101] on span "Seleccionar Gerenciador" at bounding box center [282, 100] width 58 height 6
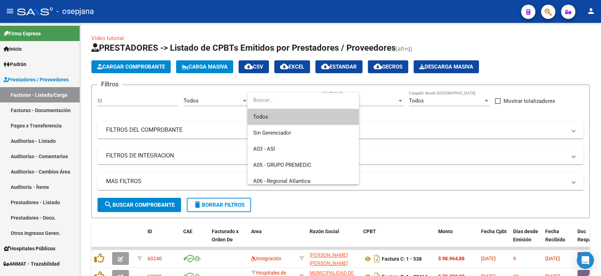
click at [277, 117] on span "Todos" at bounding box center [303, 117] width 100 height 16
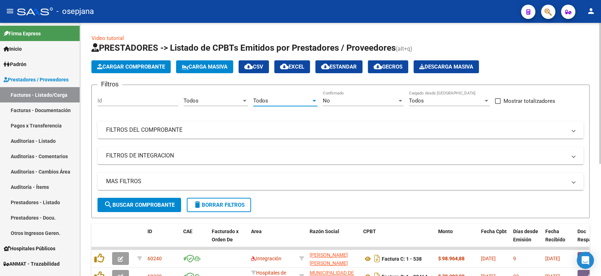
click at [350, 100] on div "No" at bounding box center [360, 100] width 74 height 6
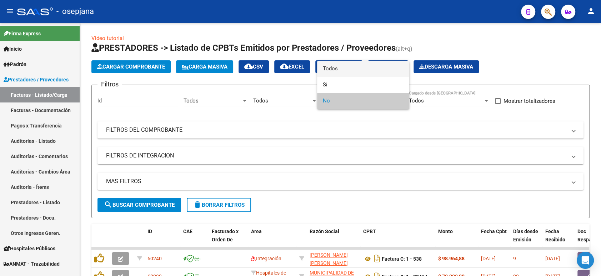
click at [332, 68] on span "Todos" at bounding box center [363, 69] width 81 height 16
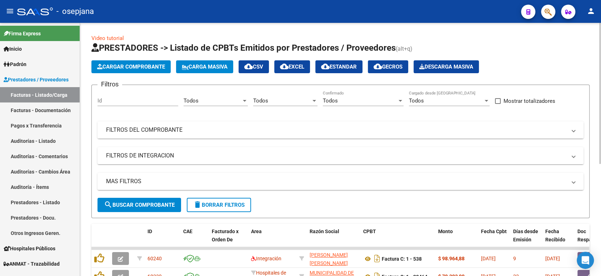
click at [203, 126] on mat-panel-title "FILTROS DEL COMPROBANTE" at bounding box center [336, 130] width 460 height 8
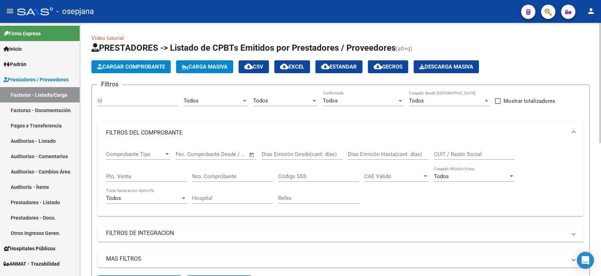
click at [151, 176] on input "Pto. Venta" at bounding box center [146, 176] width 81 height 6
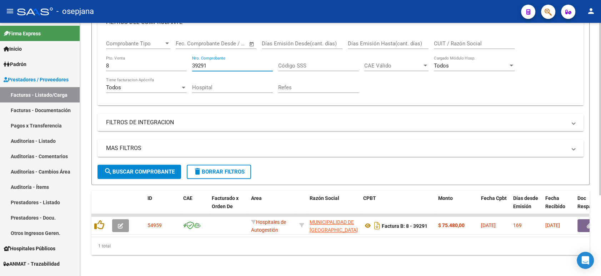
scroll to position [111, 0]
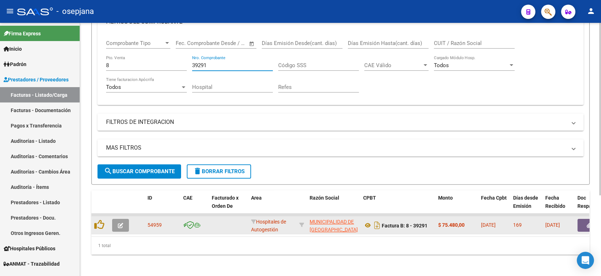
click at [120, 227] on icon "button" at bounding box center [120, 225] width 5 height 5
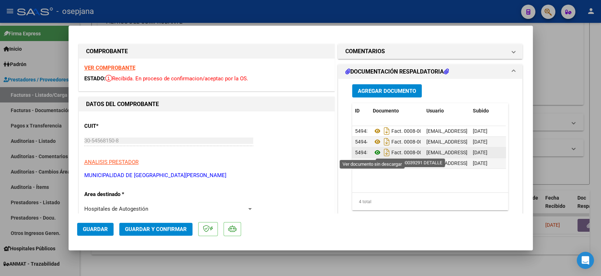
click at [374, 151] on icon at bounding box center [377, 152] width 9 height 9
